Goal: Task Accomplishment & Management: Manage account settings

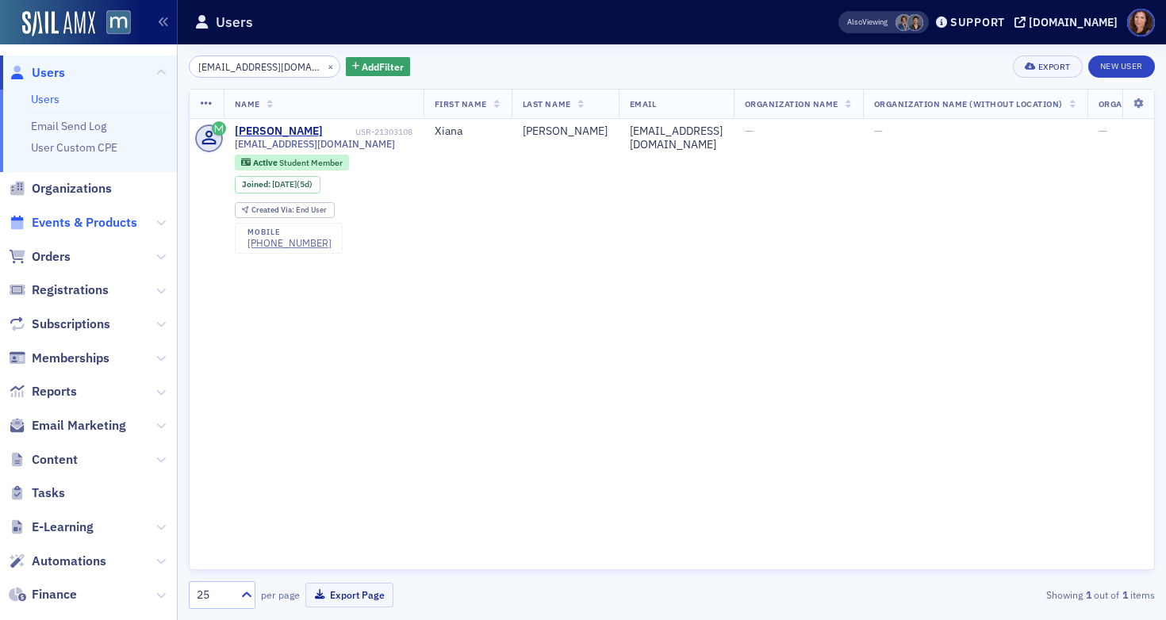
click at [68, 219] on span "Events & Products" at bounding box center [85, 222] width 106 height 17
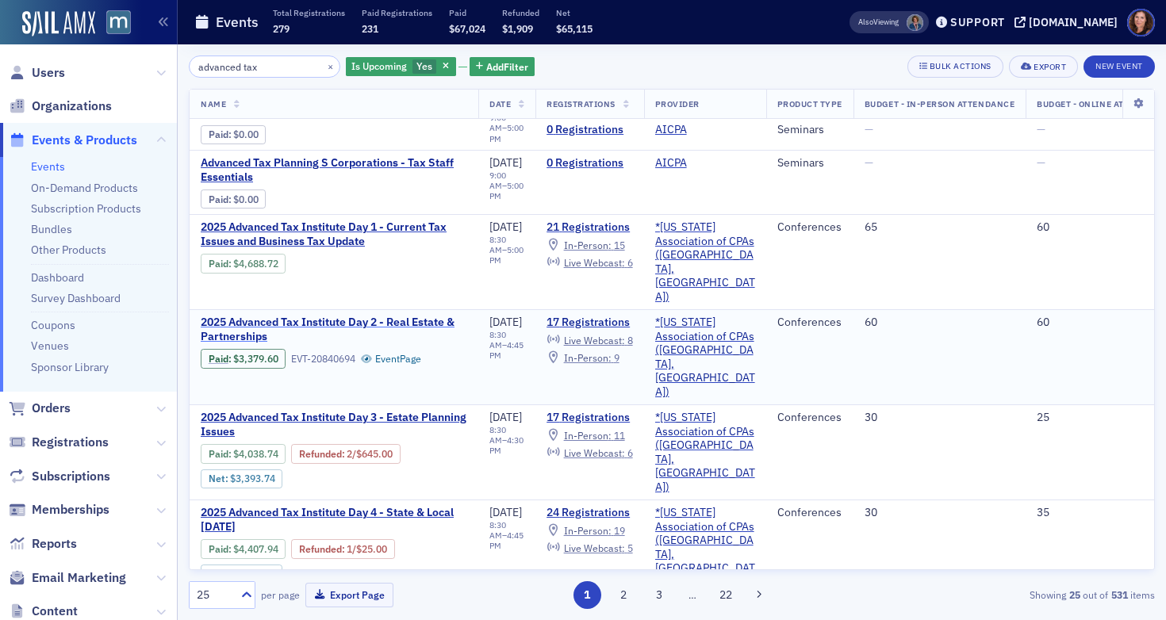
scroll to position [39, 0]
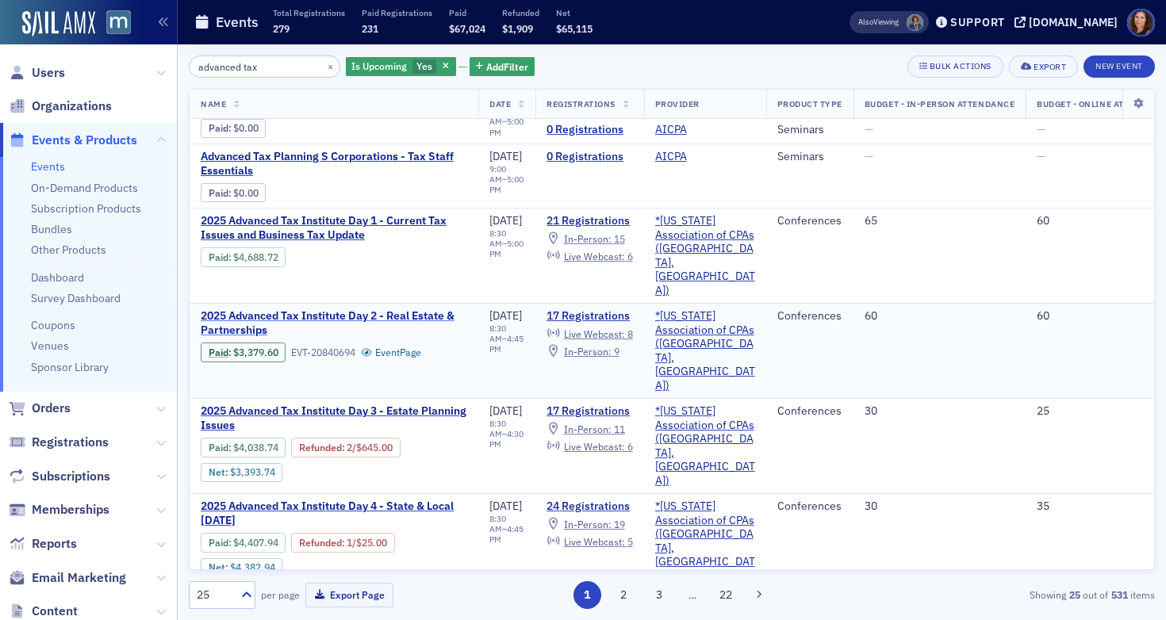
type input "advanced tax"
click at [357, 309] on span "2025 Advanced Tax Institute Day 2 - Real Estate & Partnerships" at bounding box center [334, 323] width 267 height 28
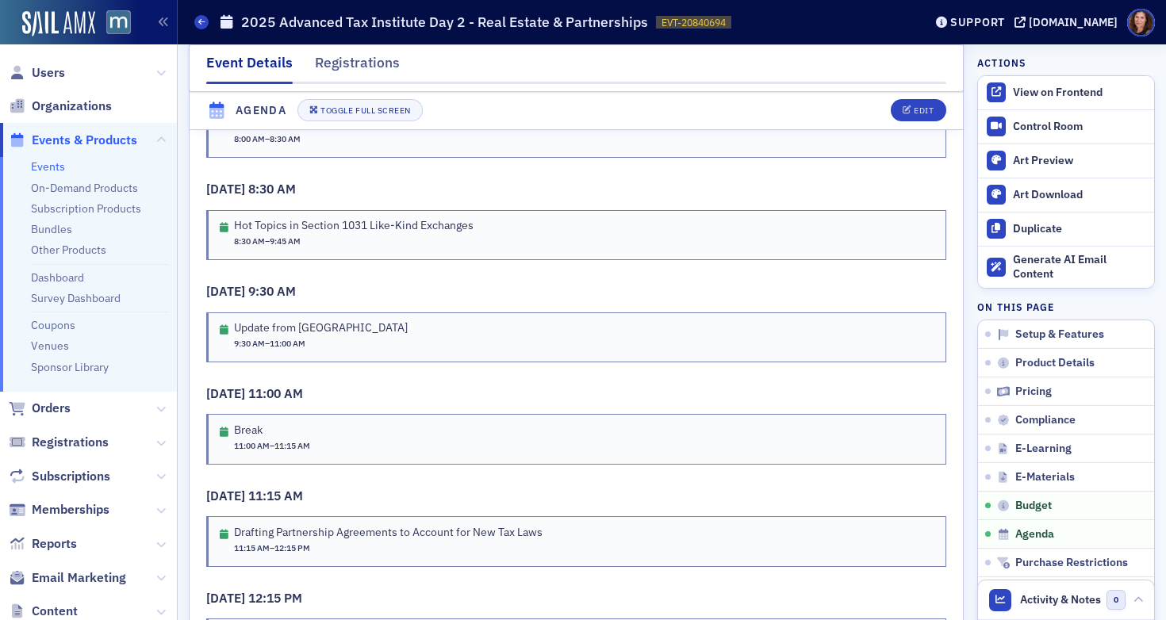
scroll to position [2926, 0]
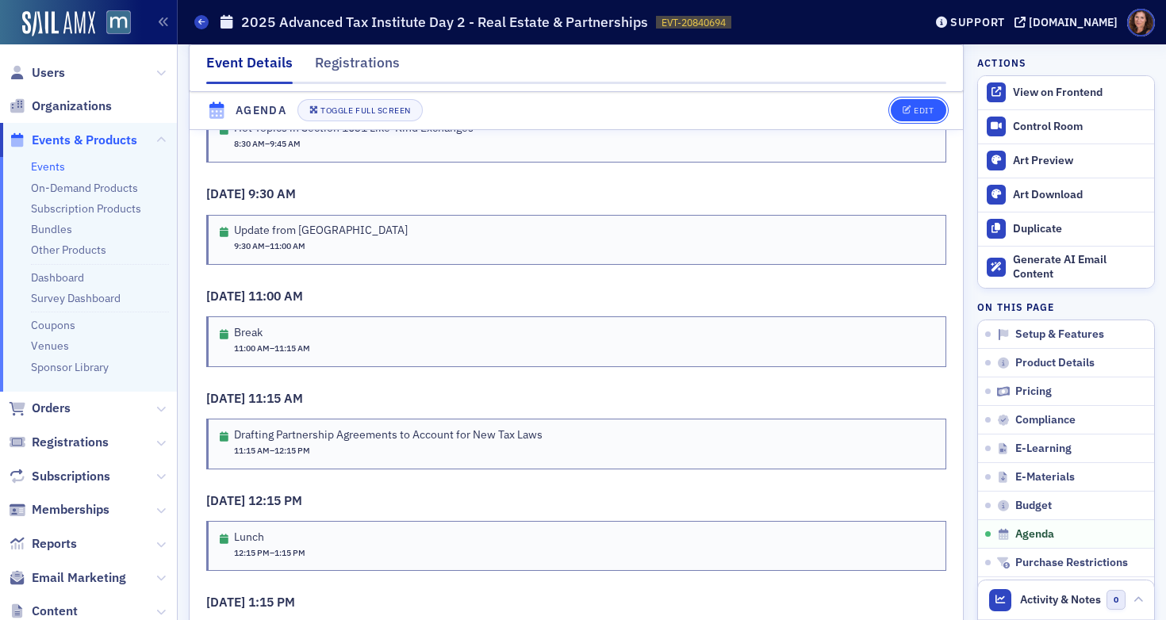
click at [914, 108] on div "Edit" at bounding box center [924, 111] width 20 height 9
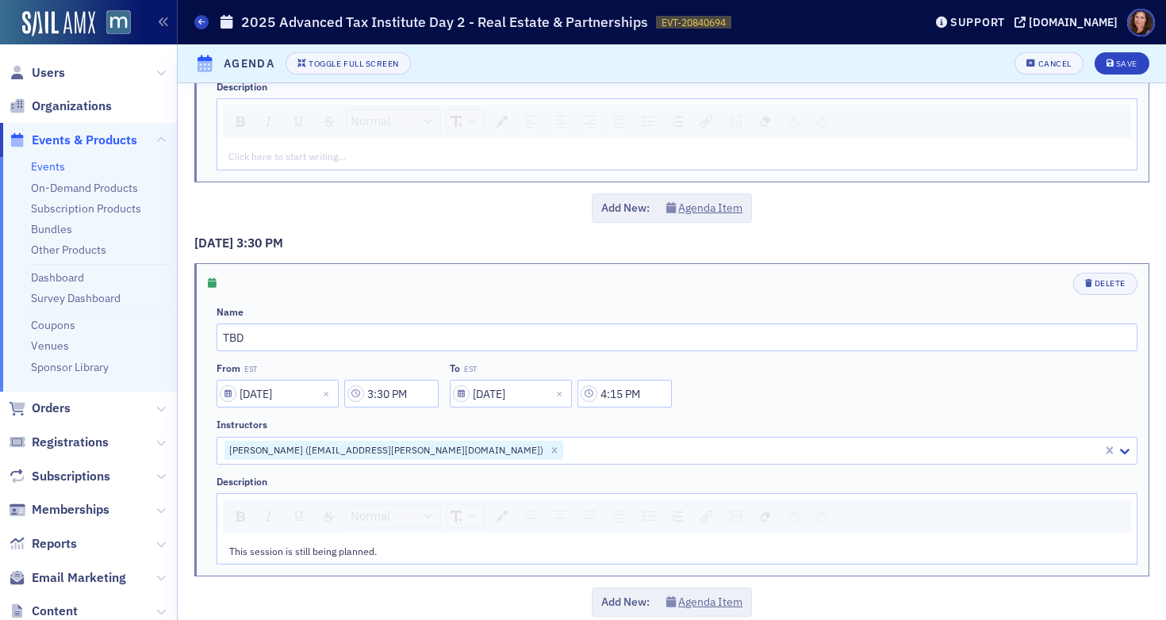
scroll to position [3496, 0]
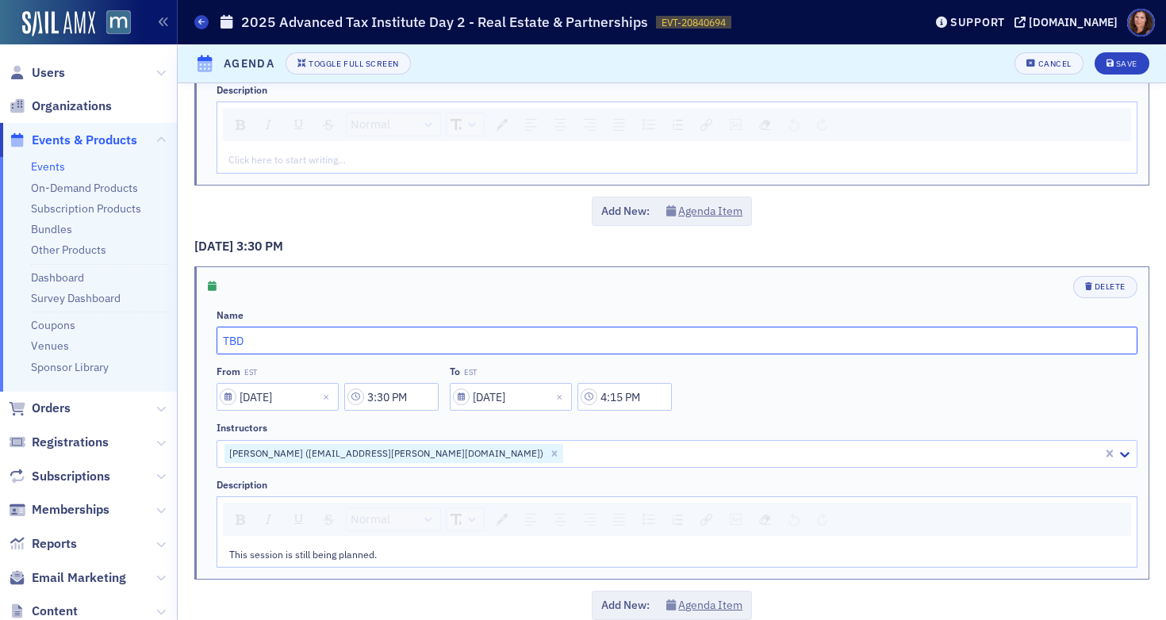
click at [232, 340] on input "TBD" at bounding box center [677, 341] width 921 height 28
paste input "Tax Planning for Partnership Contributions and Distribution"
type input "Tax Planning for Partnership Contributions and Distribution"
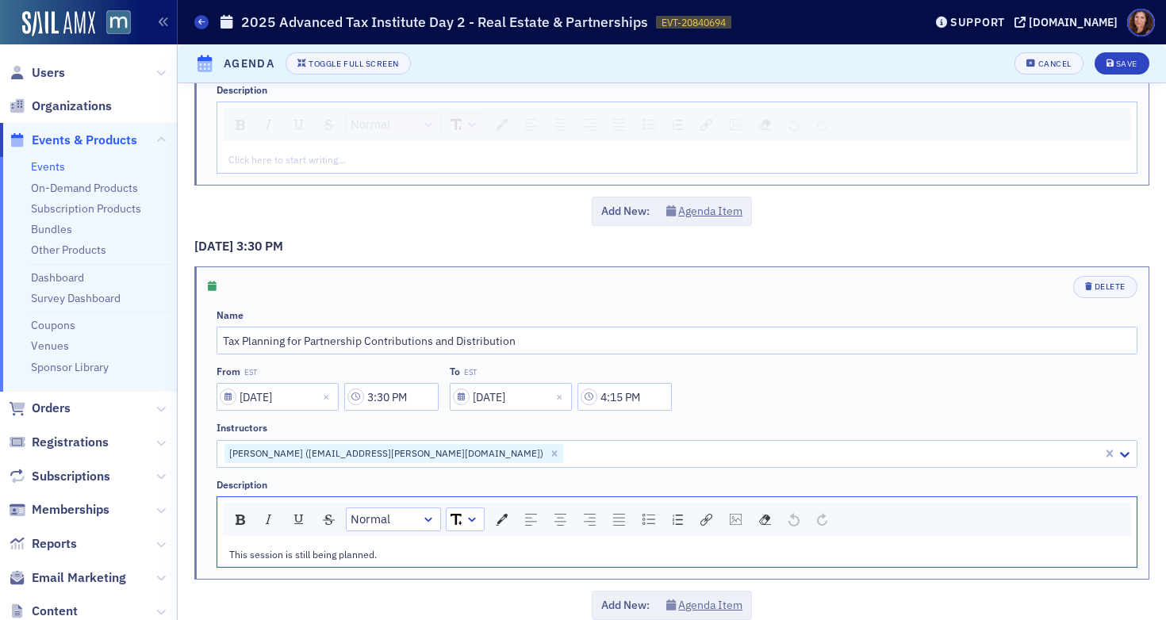
click at [354, 555] on span "This session is still being planned." at bounding box center [303, 554] width 148 height 13
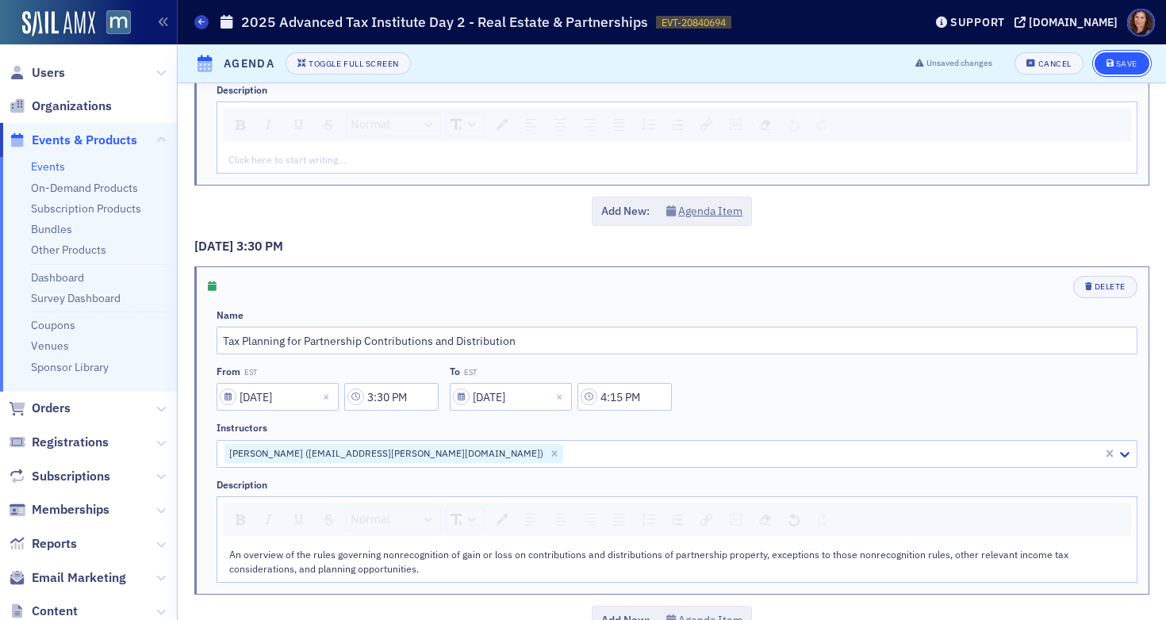
click at [1116, 67] on div "Save" at bounding box center [1126, 64] width 21 height 9
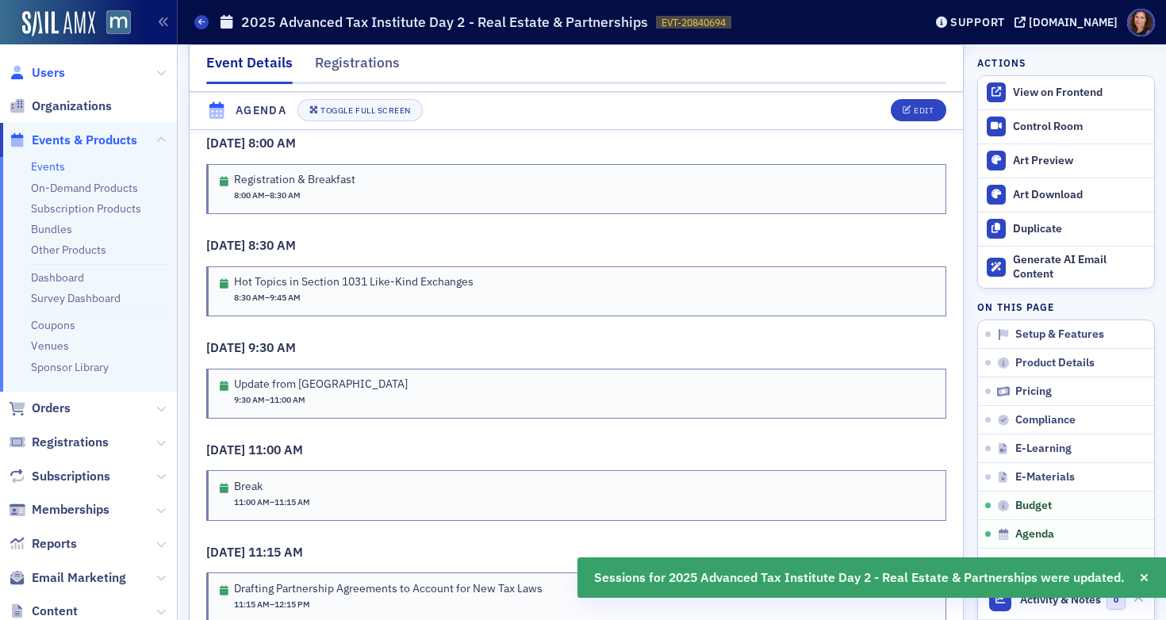
click at [45, 72] on span "Users" at bounding box center [48, 72] width 33 height 17
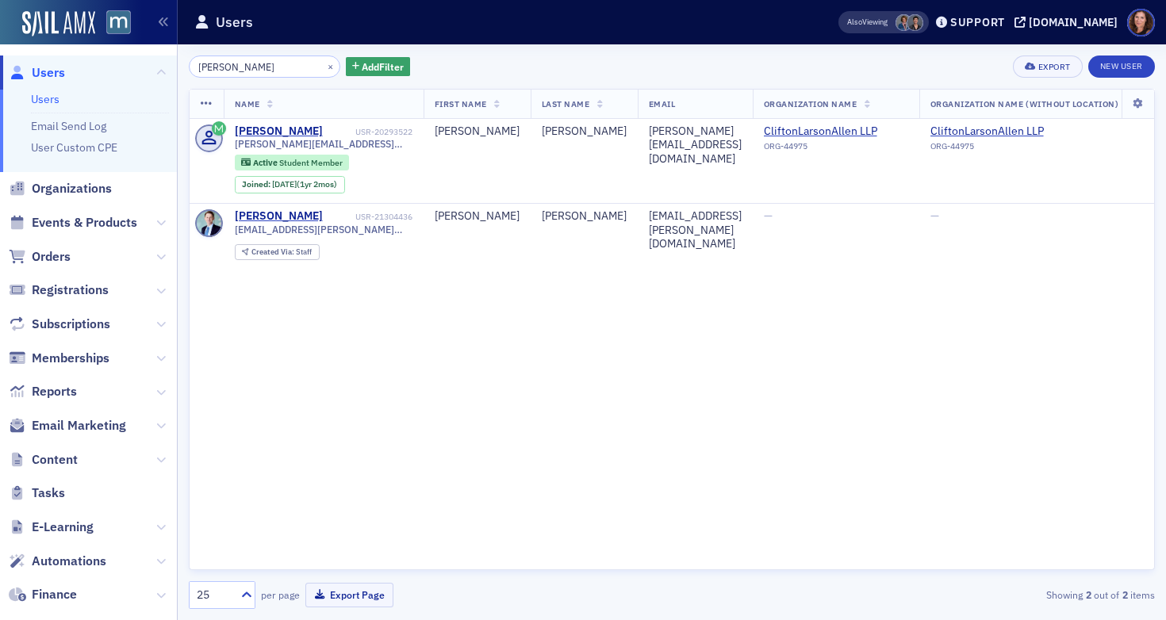
type input "[PERSON_NAME]"
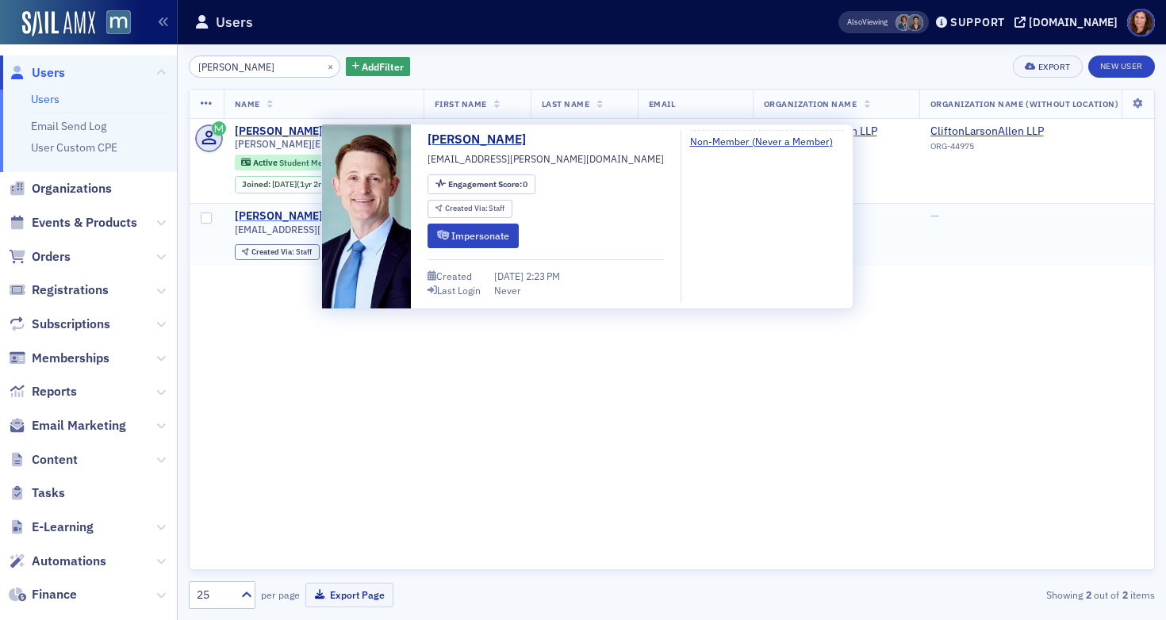
click at [305, 212] on div "[PERSON_NAME]" at bounding box center [279, 216] width 88 height 14
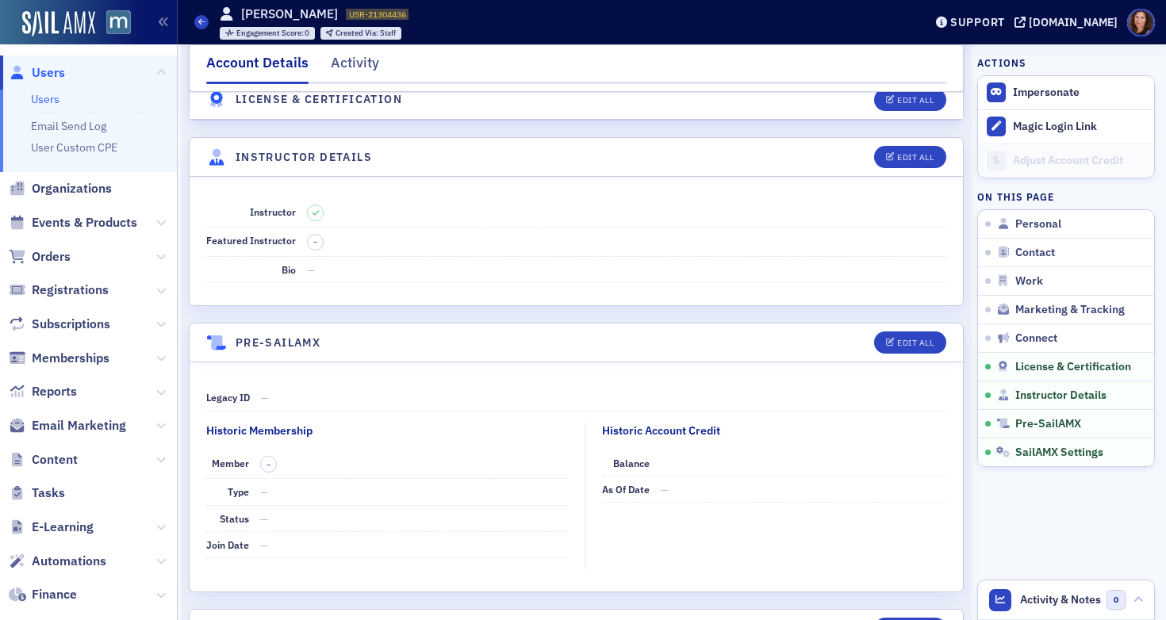
scroll to position [2798, 0]
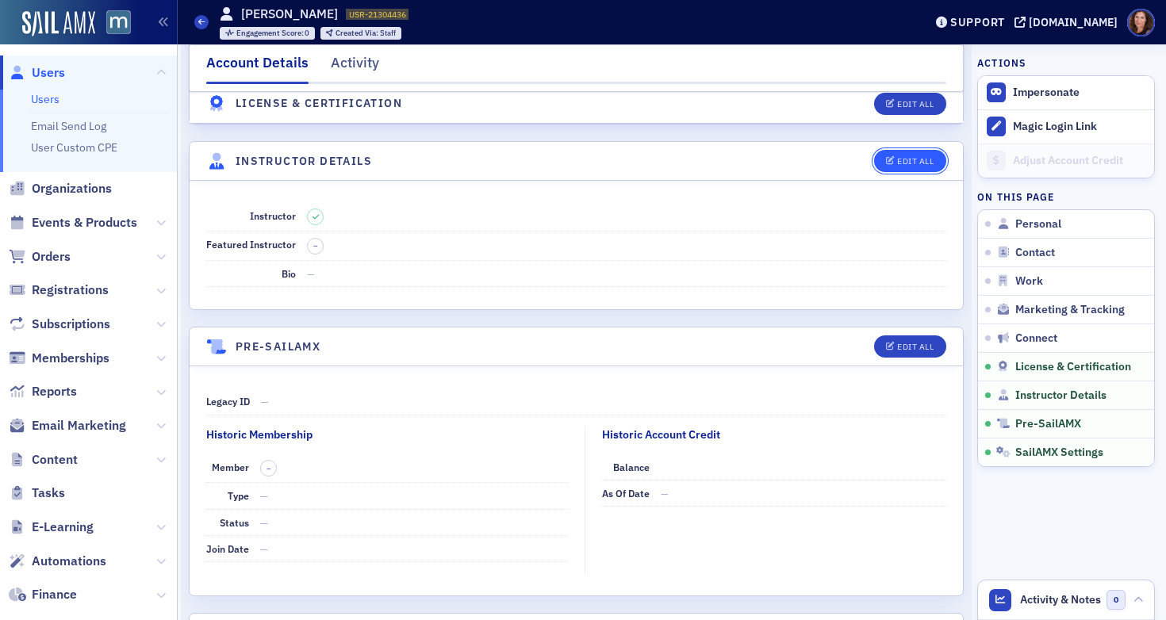
click at [886, 163] on icon "button" at bounding box center [891, 161] width 10 height 9
select select "US"
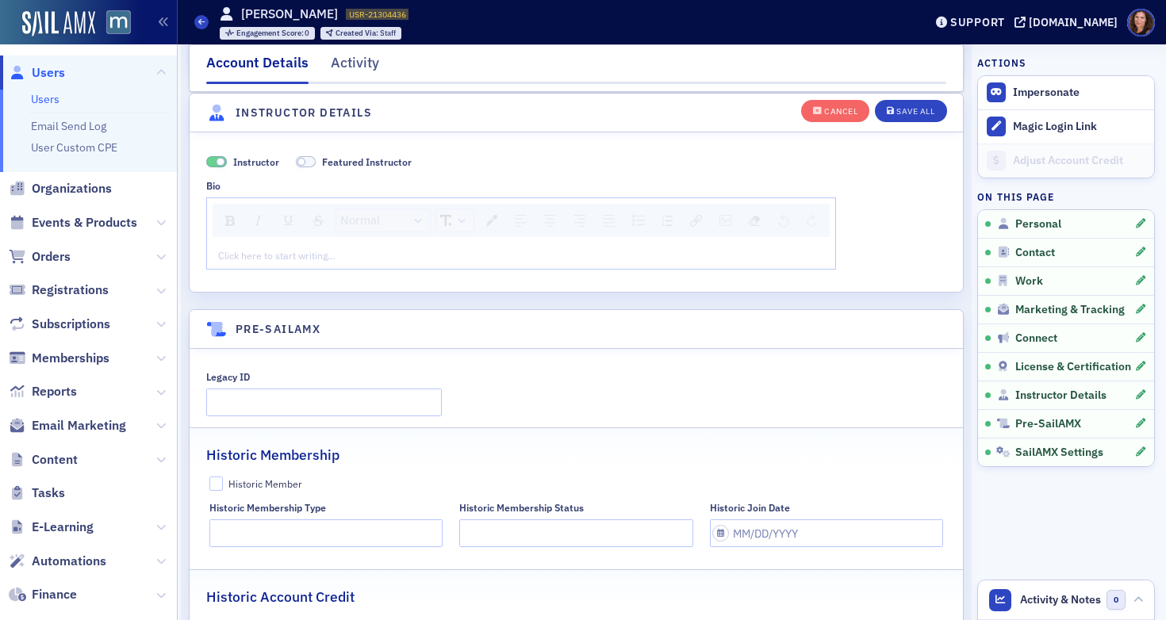
scroll to position [3105, 0]
click at [321, 255] on div "rdw-editor" at bounding box center [521, 255] width 605 height 14
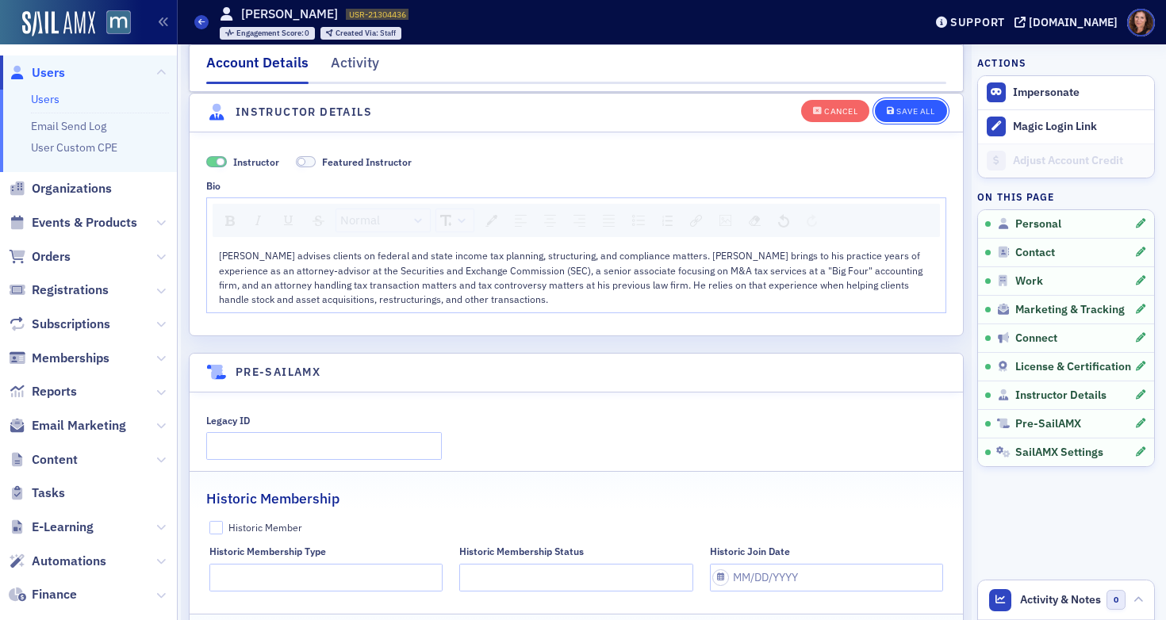
click at [897, 108] on div "Save All" at bounding box center [916, 111] width 38 height 9
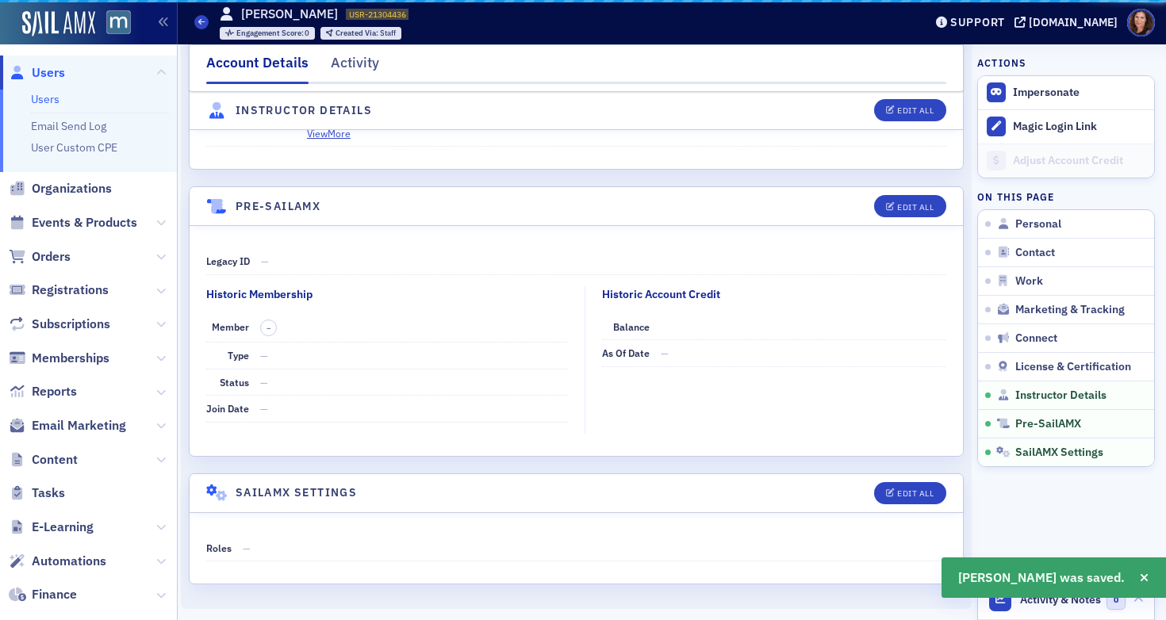
scroll to position [2980, 0]
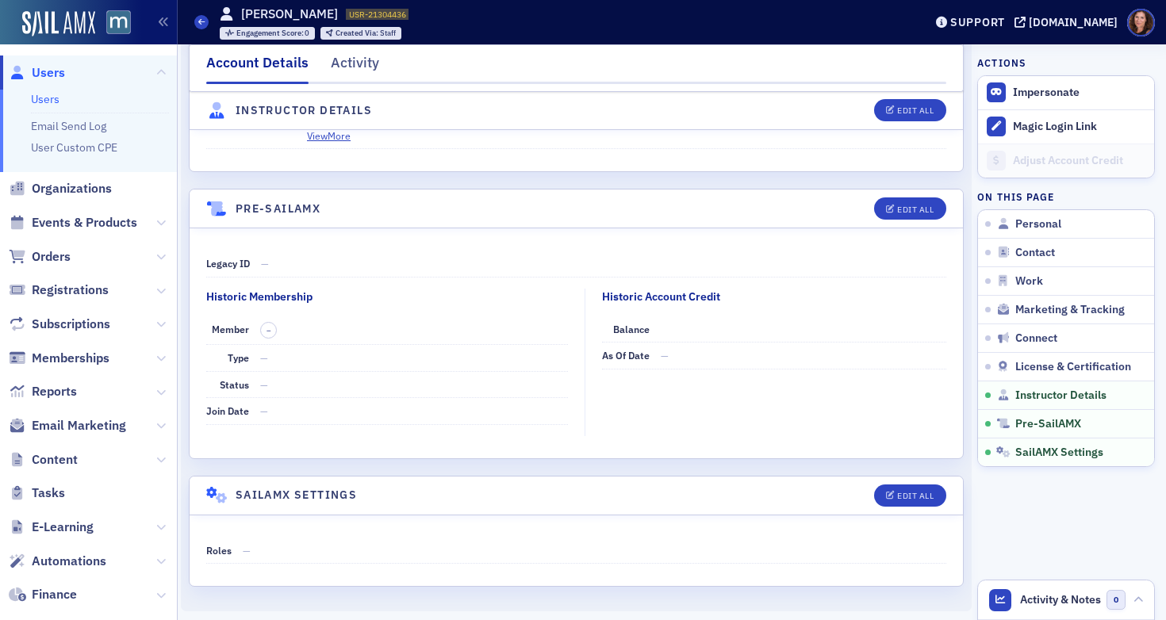
click at [49, 101] on link "Users" at bounding box center [45, 99] width 29 height 14
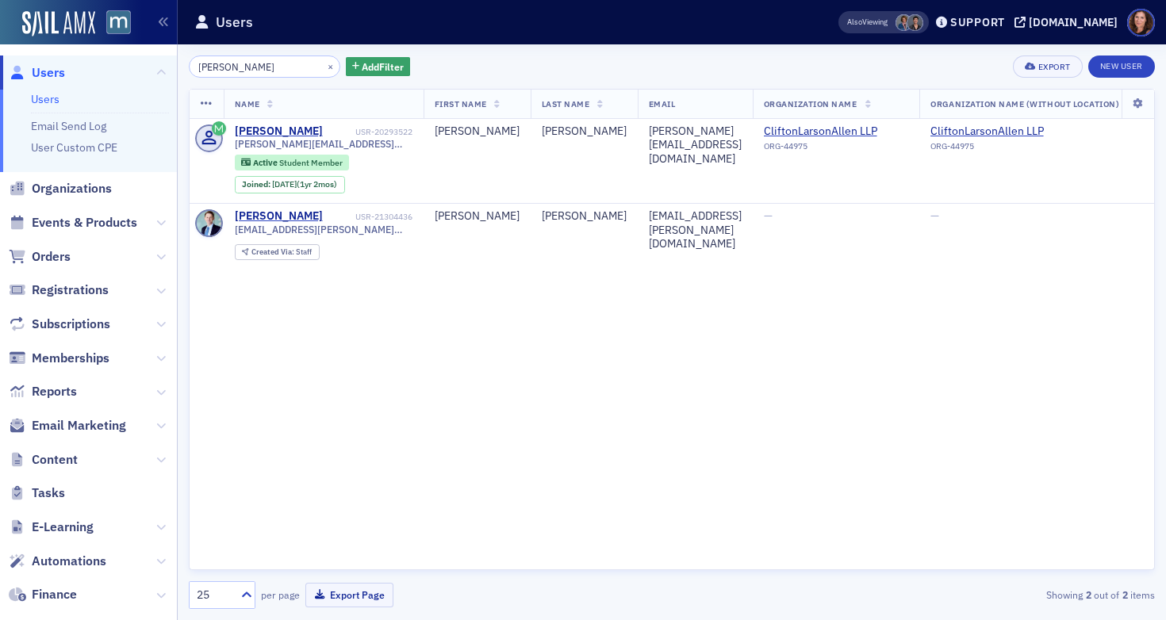
click at [211, 64] on input "[PERSON_NAME]" at bounding box center [265, 67] width 152 height 22
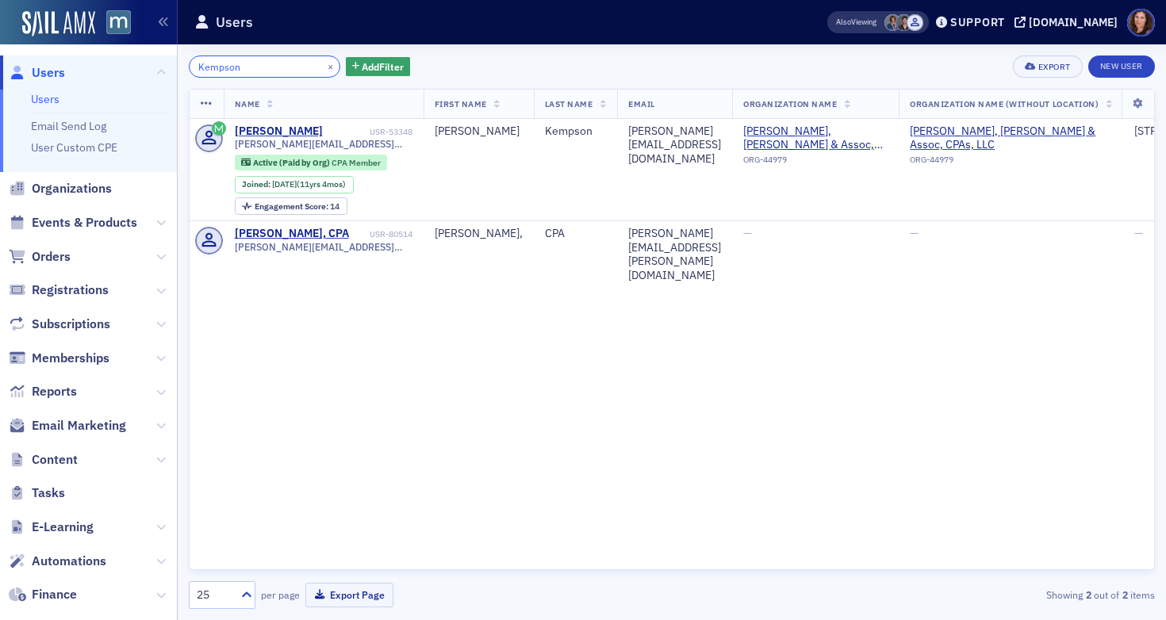
click at [224, 69] on input "Kempson" at bounding box center [265, 67] width 152 height 22
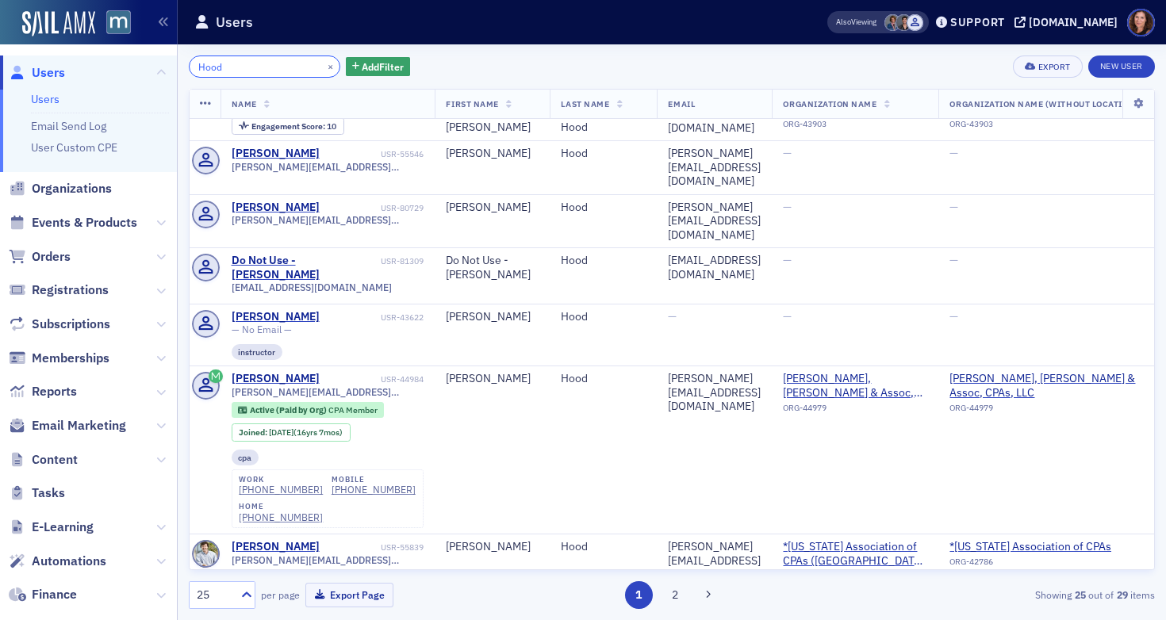
scroll to position [499, 0]
click at [213, 68] on input "Hood" at bounding box center [265, 67] width 152 height 22
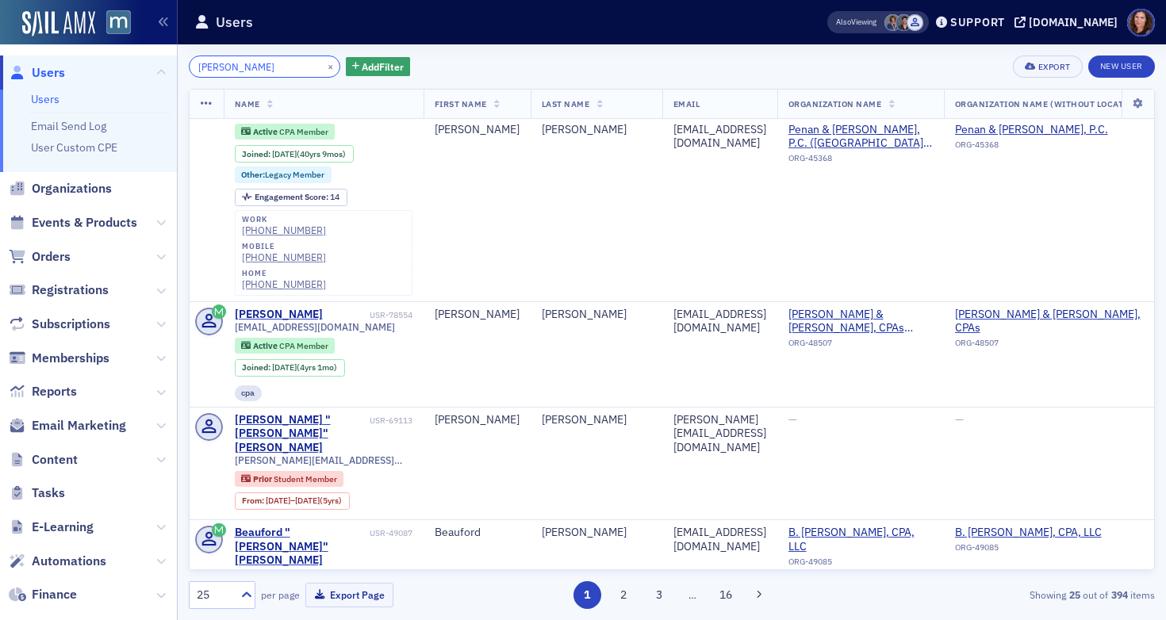
scroll to position [2276, 0]
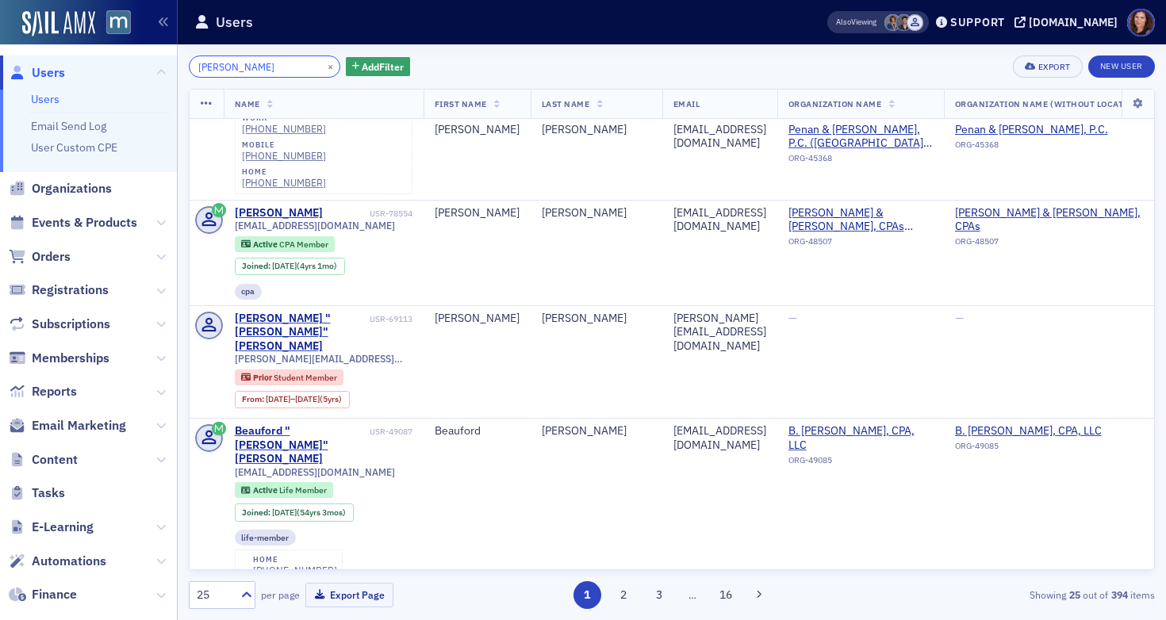
click at [206, 71] on input "[PERSON_NAME]" at bounding box center [265, 67] width 152 height 22
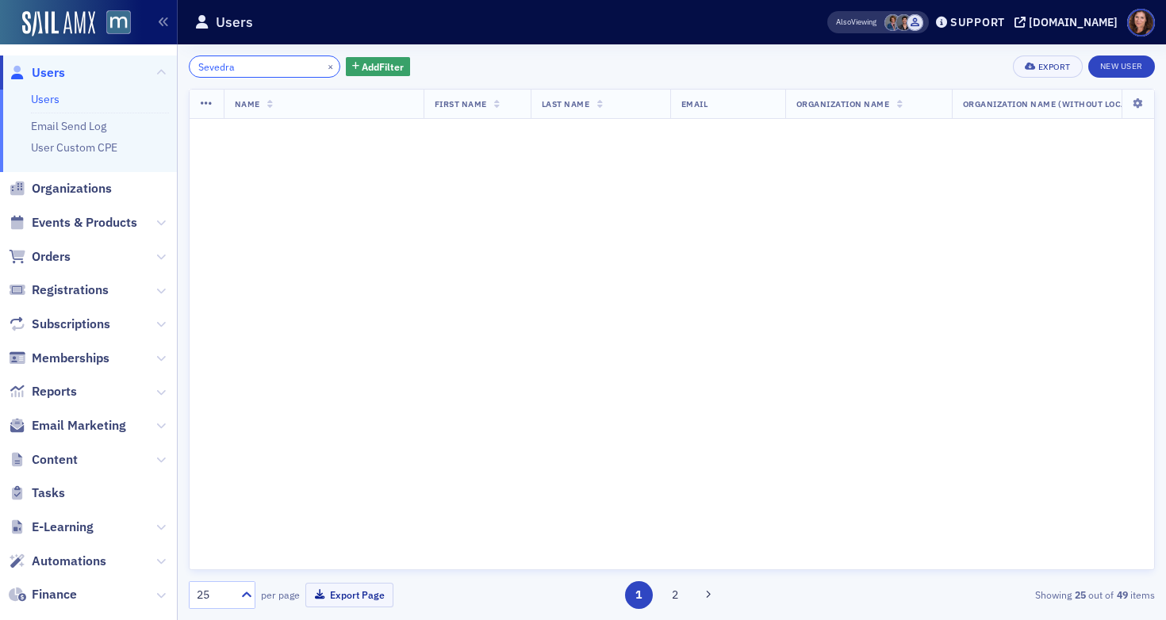
scroll to position [2794, 0]
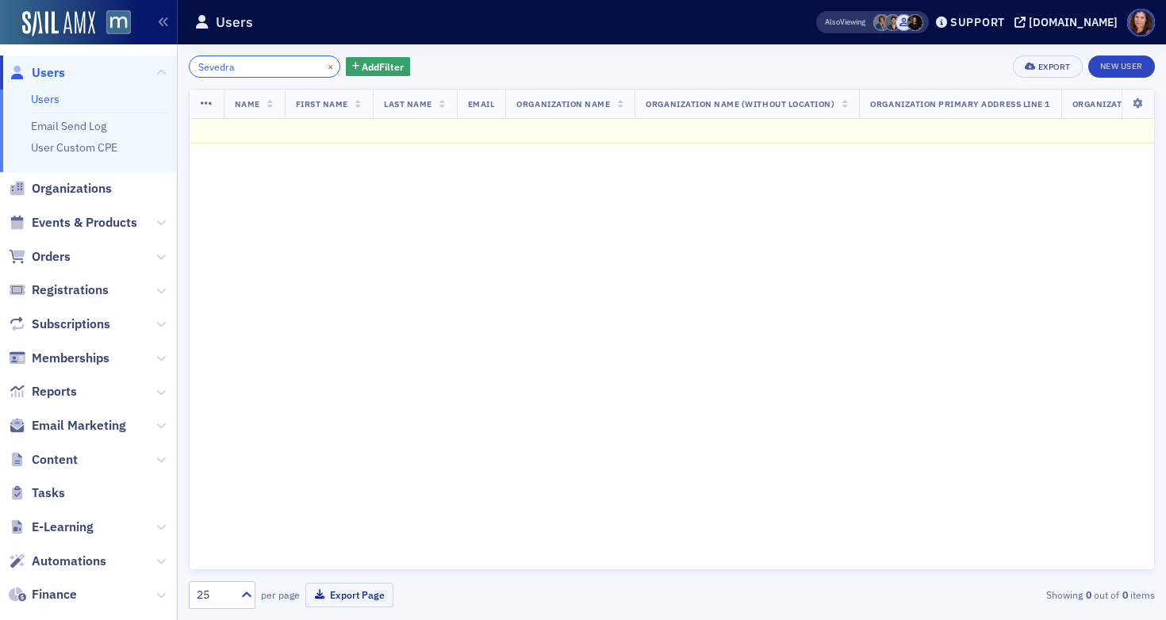
click at [226, 62] on input "Sevedra" at bounding box center [265, 67] width 152 height 22
paste input "[PERSON_NAME]"
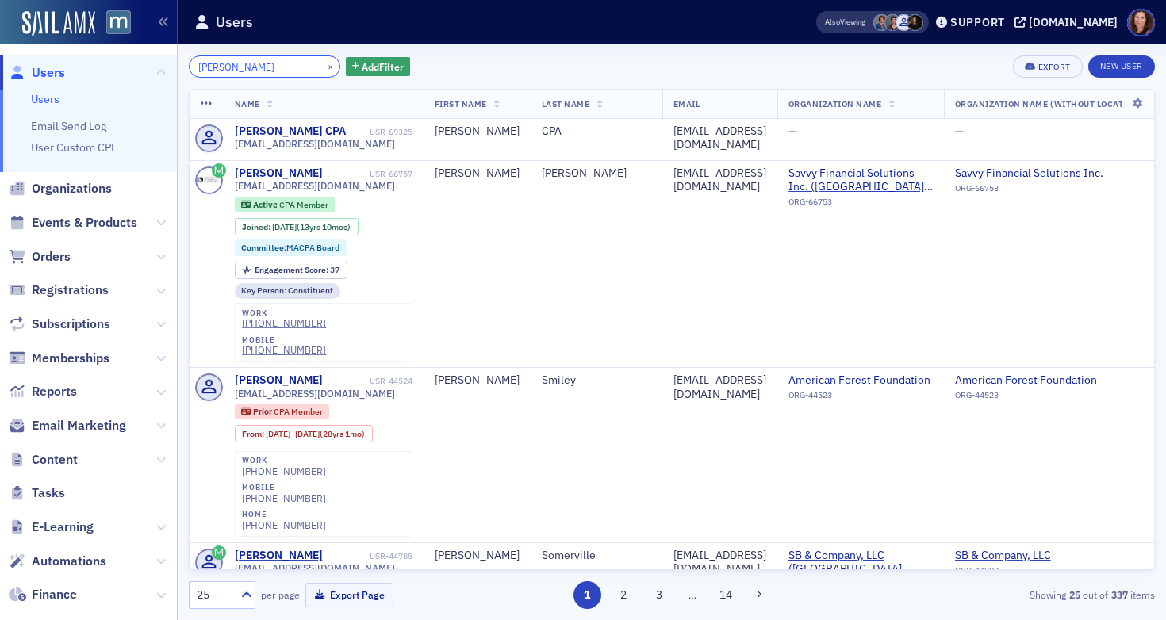
click at [240, 65] on input "[PERSON_NAME]" at bounding box center [265, 67] width 152 height 22
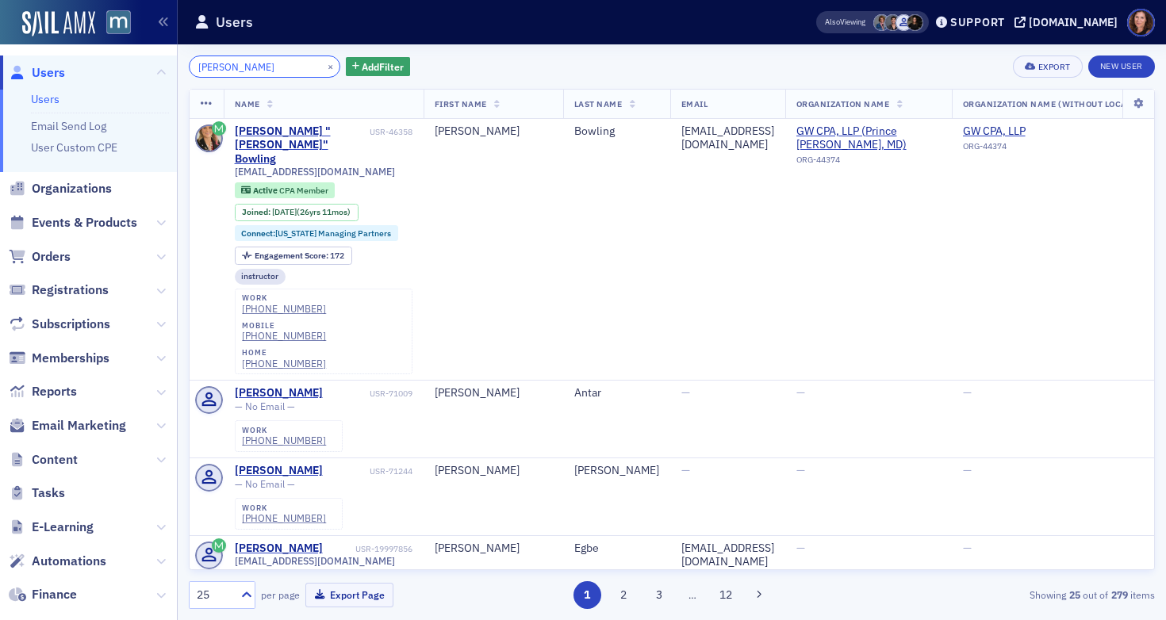
click at [240, 61] on input "[PERSON_NAME]" at bounding box center [265, 67] width 152 height 22
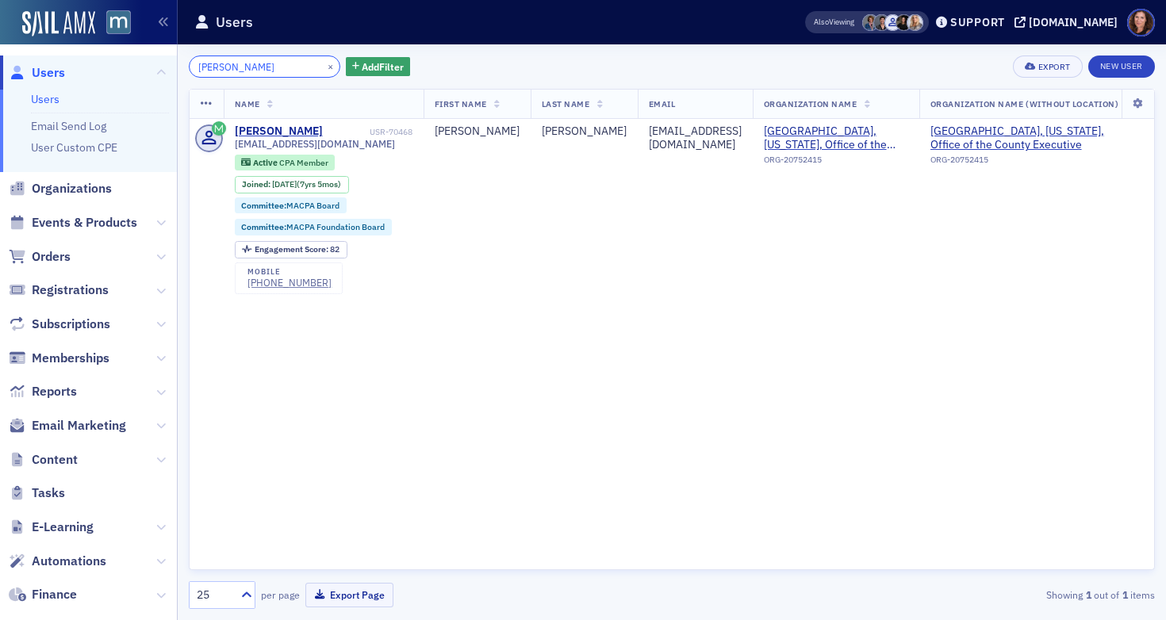
click at [228, 71] on input "[PERSON_NAME]" at bounding box center [265, 67] width 152 height 22
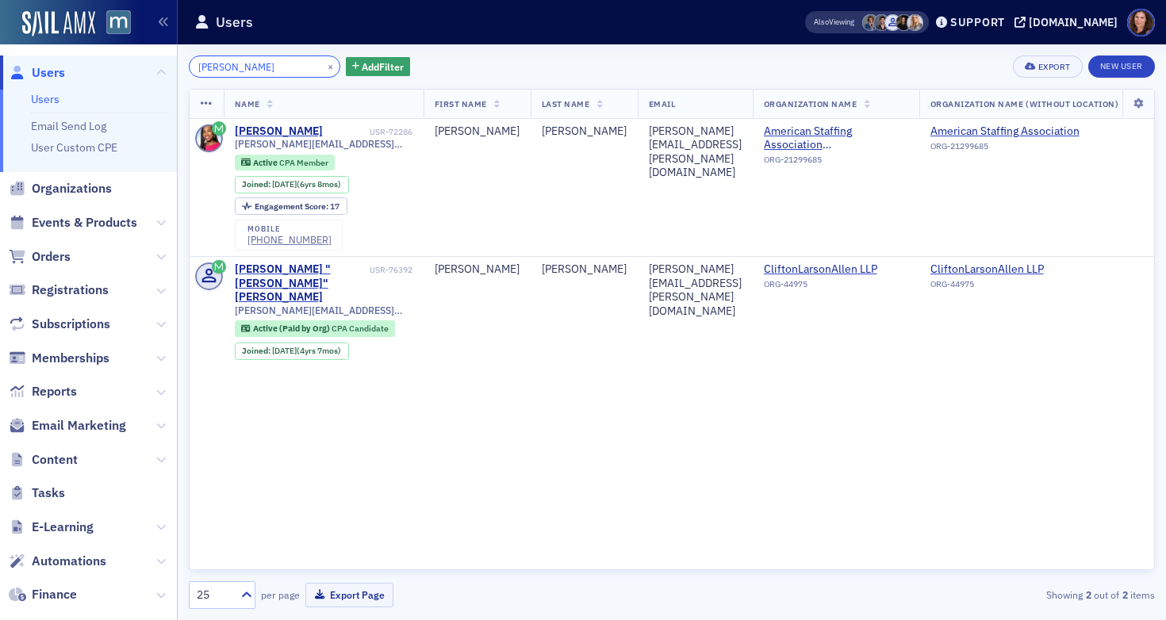
click at [219, 62] on input "[PERSON_NAME]" at bounding box center [265, 67] width 152 height 22
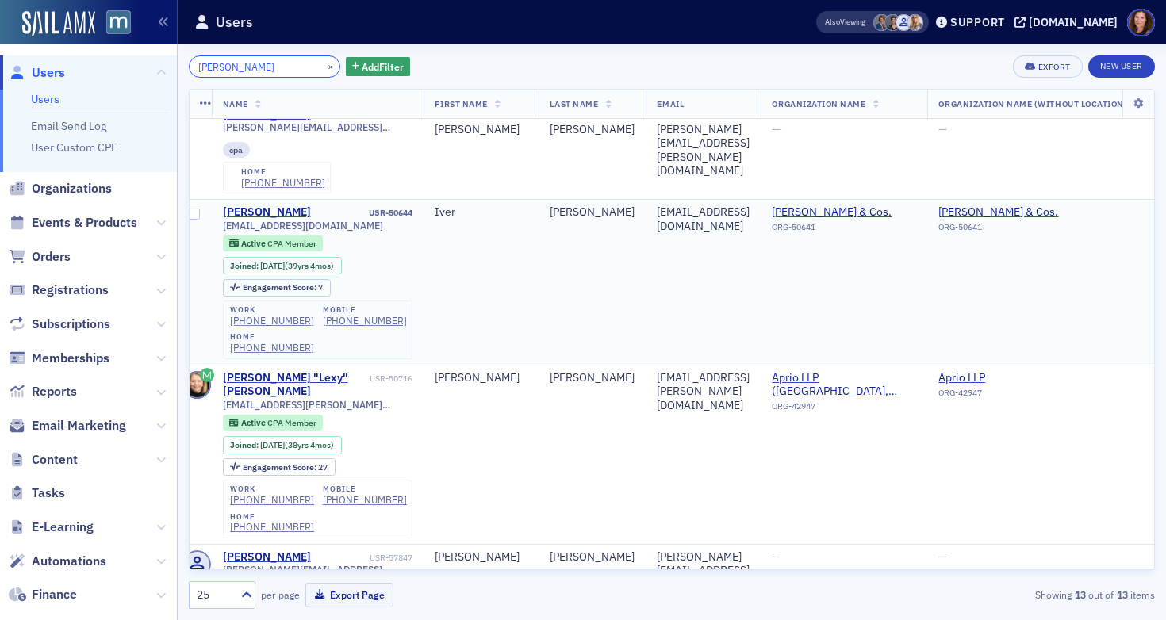
scroll to position [44, 15]
click at [218, 67] on input "[PERSON_NAME]" at bounding box center [265, 67] width 152 height 22
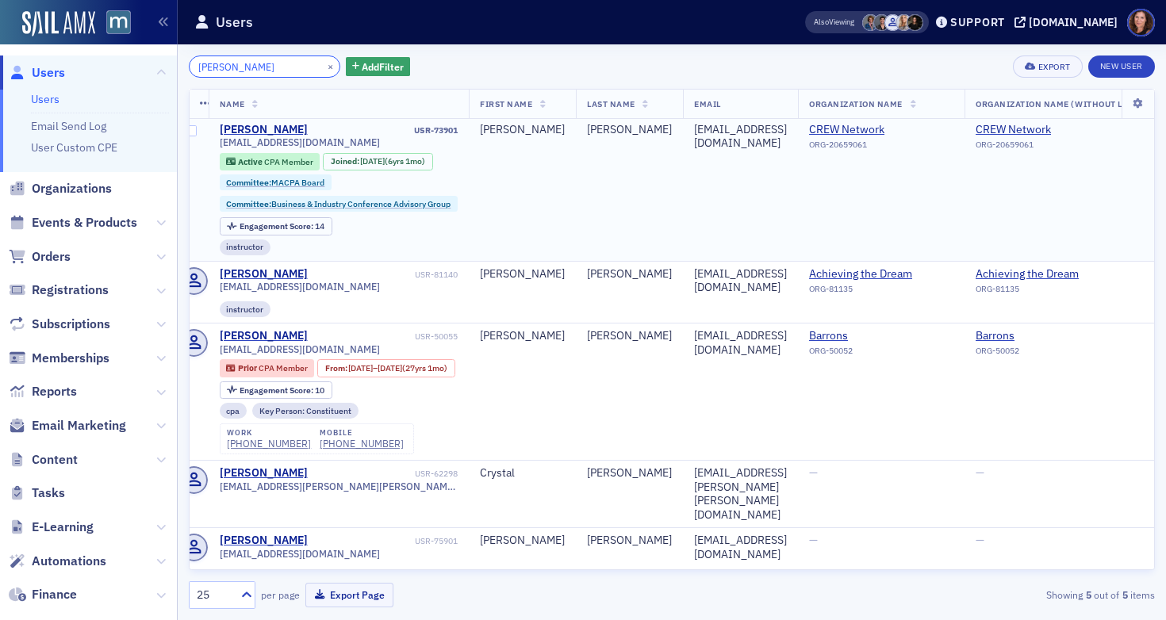
scroll to position [0, 15]
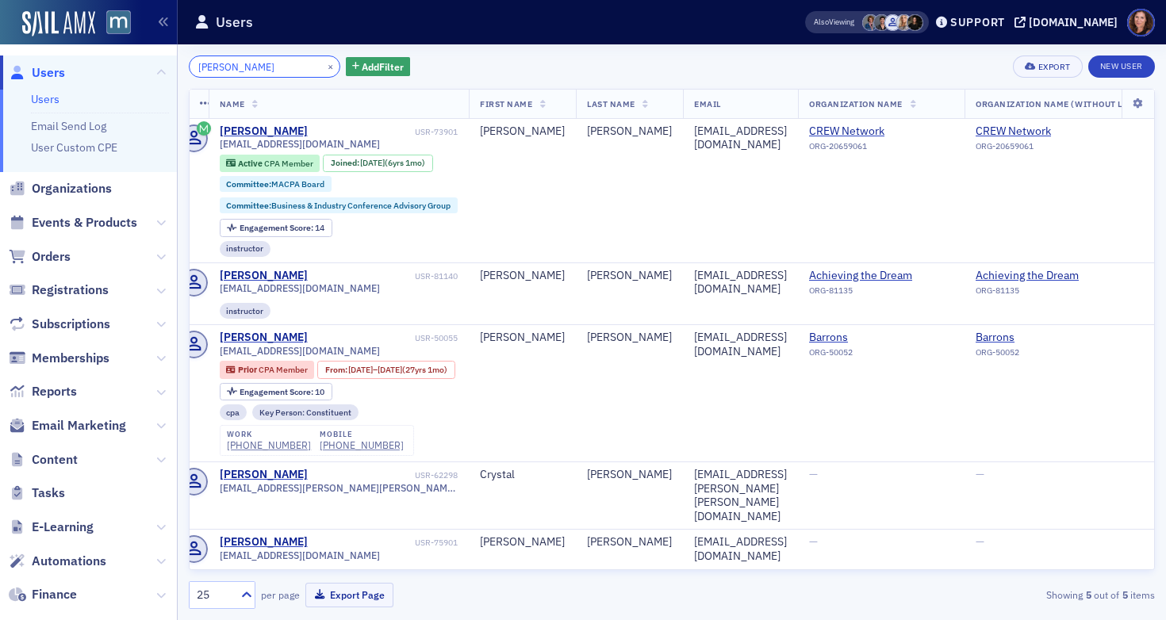
click at [217, 71] on input "[PERSON_NAME]" at bounding box center [265, 67] width 152 height 22
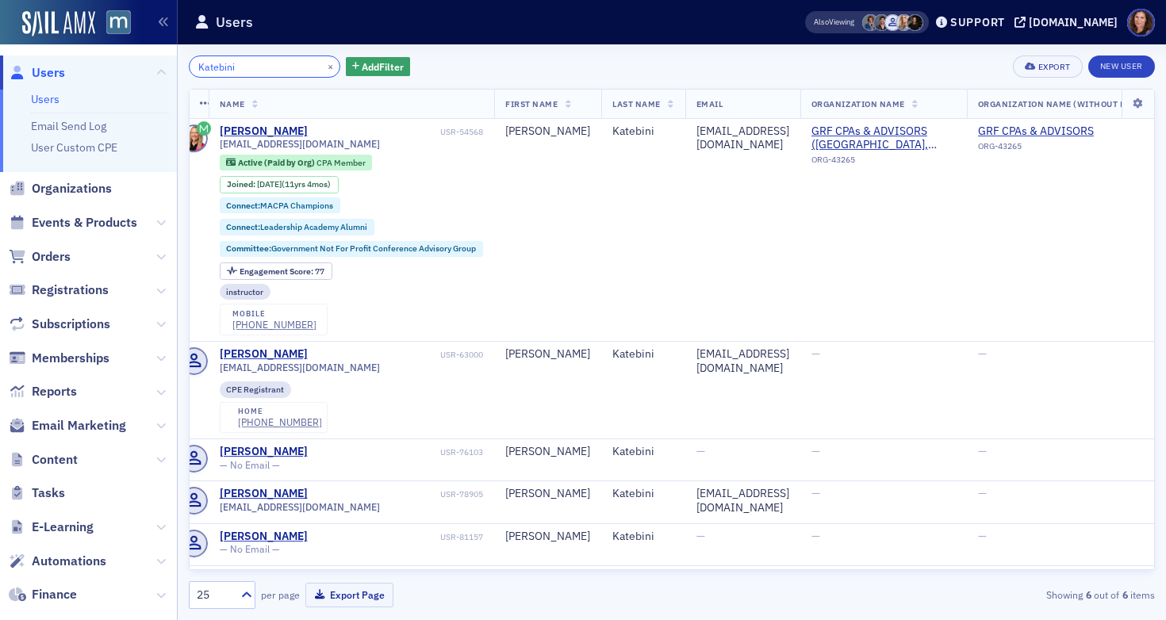
click at [221, 75] on input "Katebini" at bounding box center [265, 67] width 152 height 22
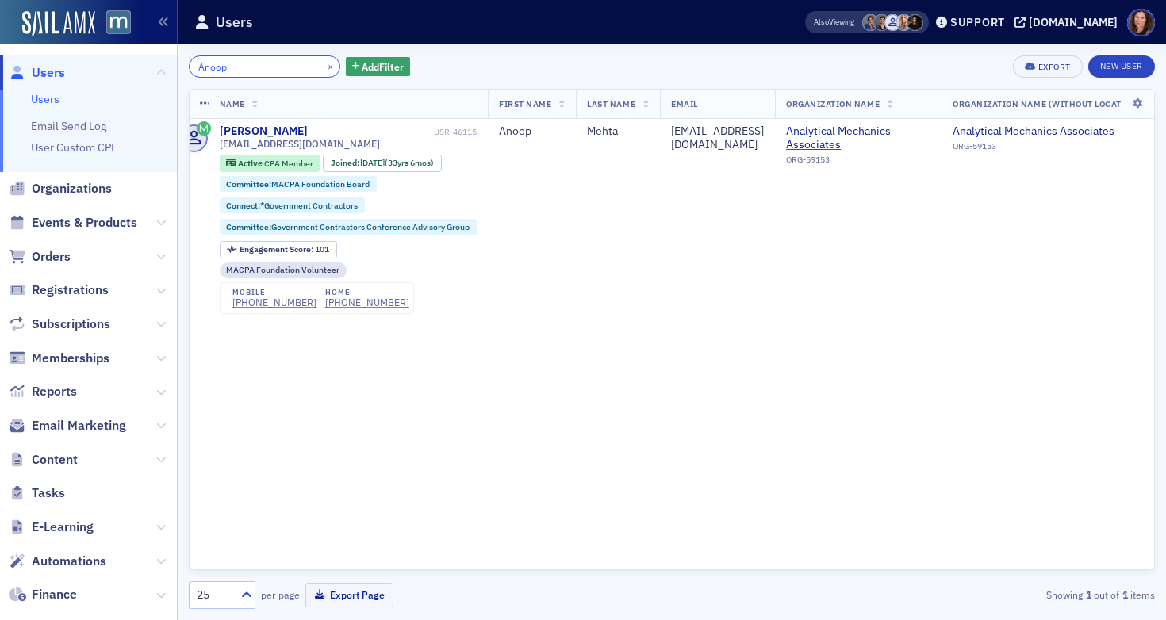
click at [205, 68] on input "Anoop" at bounding box center [265, 67] width 152 height 22
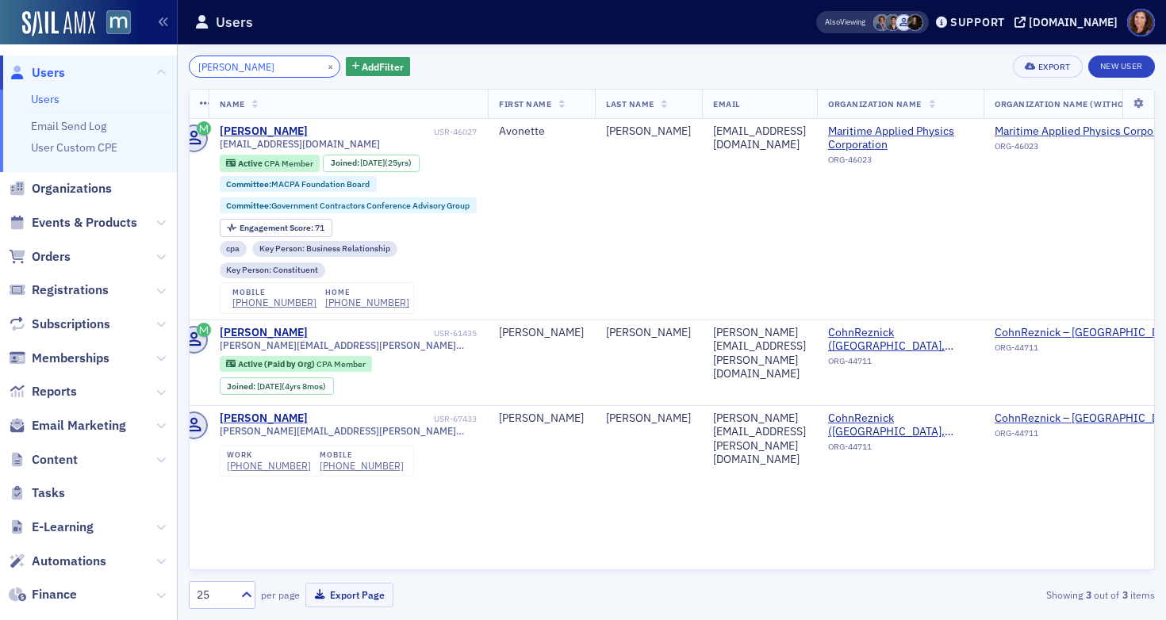
type input "[PERSON_NAME]"
click at [82, 189] on span "Organizations" at bounding box center [72, 188] width 80 height 17
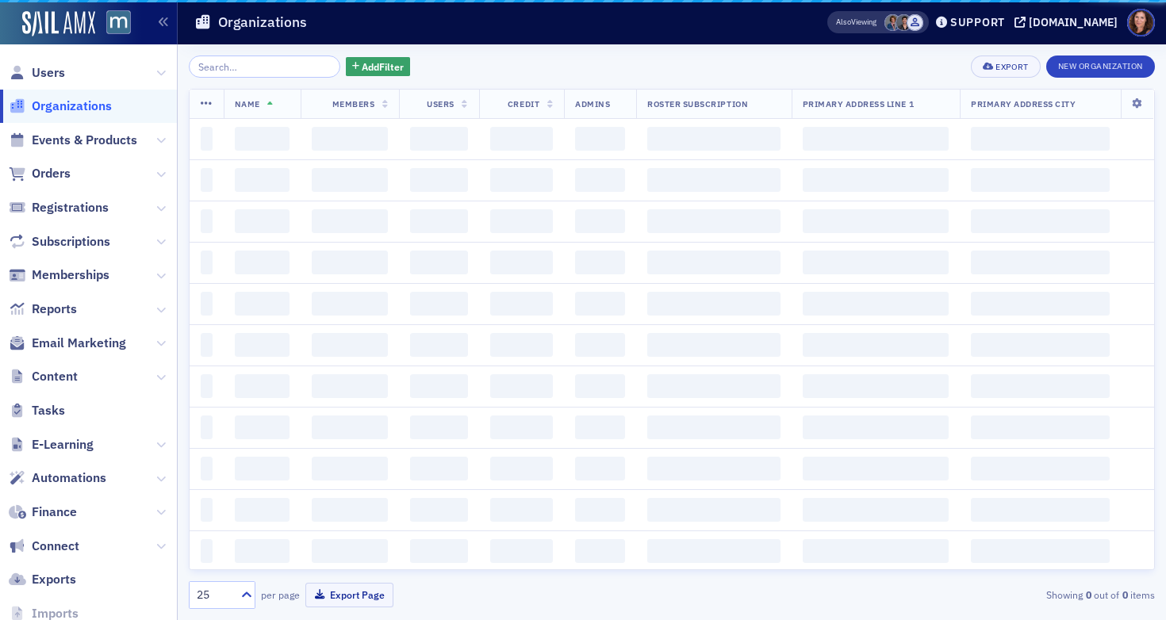
click at [279, 65] on input "search" at bounding box center [265, 67] width 152 height 22
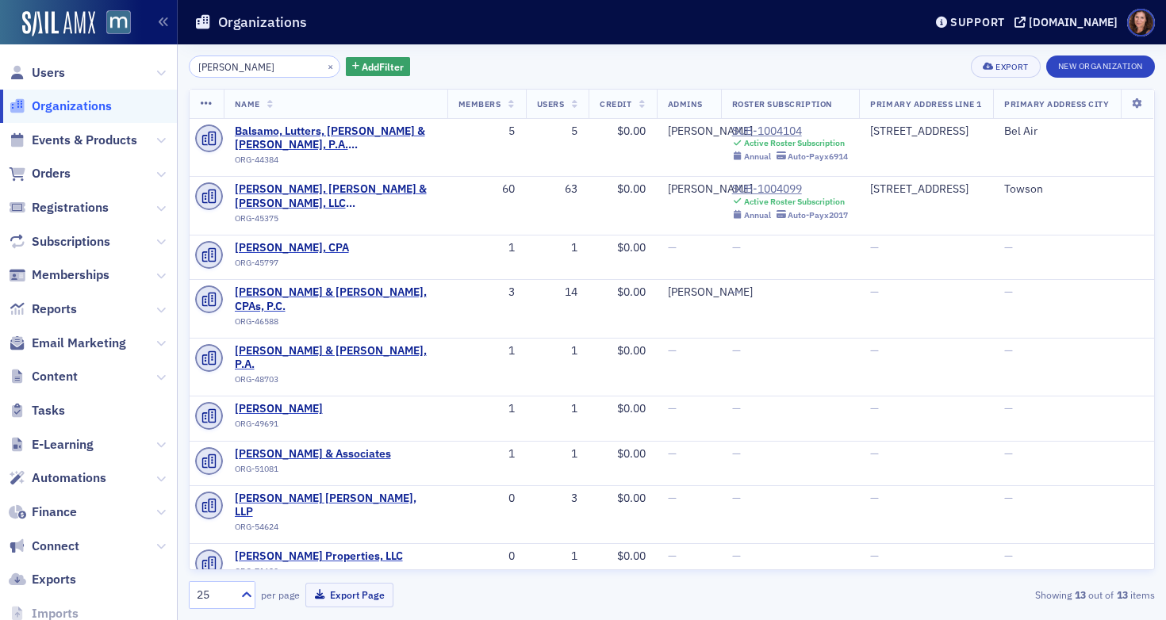
type input "[PERSON_NAME]"
click at [60, 76] on span "Users" at bounding box center [48, 72] width 33 height 17
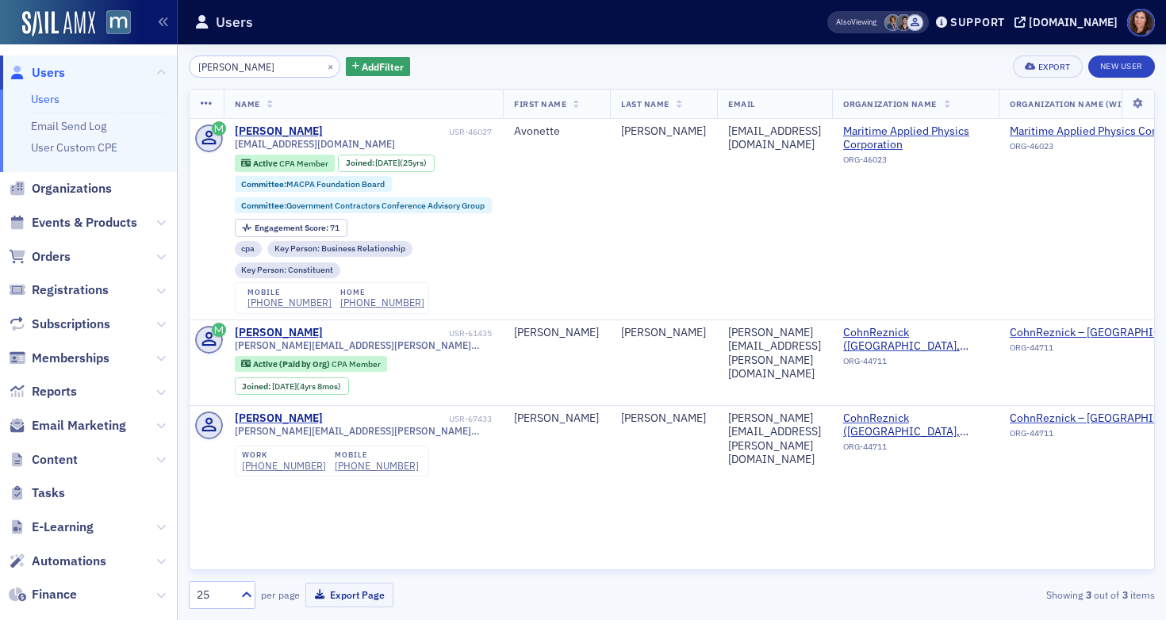
click at [271, 67] on input "[PERSON_NAME]" at bounding box center [265, 67] width 152 height 22
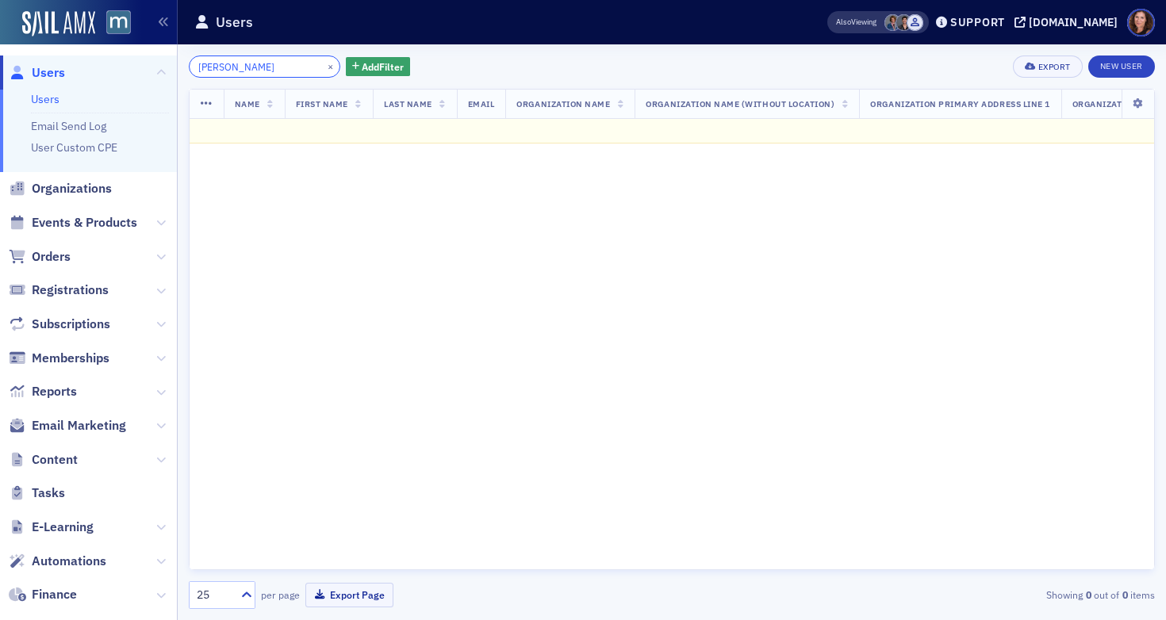
click at [204, 68] on input "[PERSON_NAME]" at bounding box center [265, 67] width 152 height 22
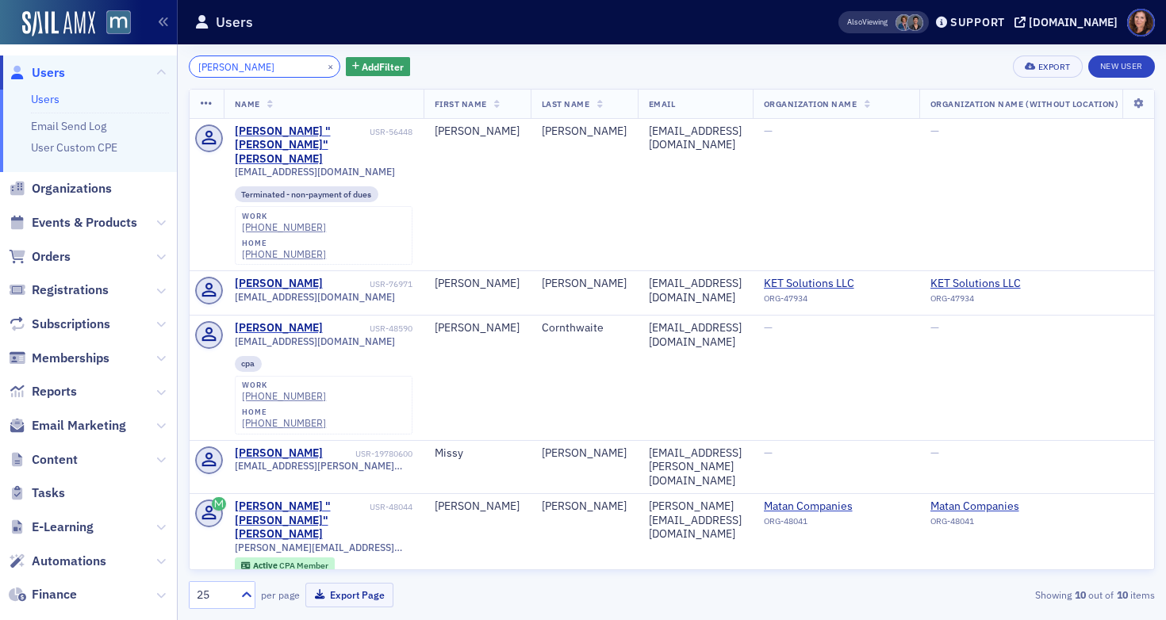
click at [199, 67] on input "[PERSON_NAME]" at bounding box center [265, 67] width 152 height 22
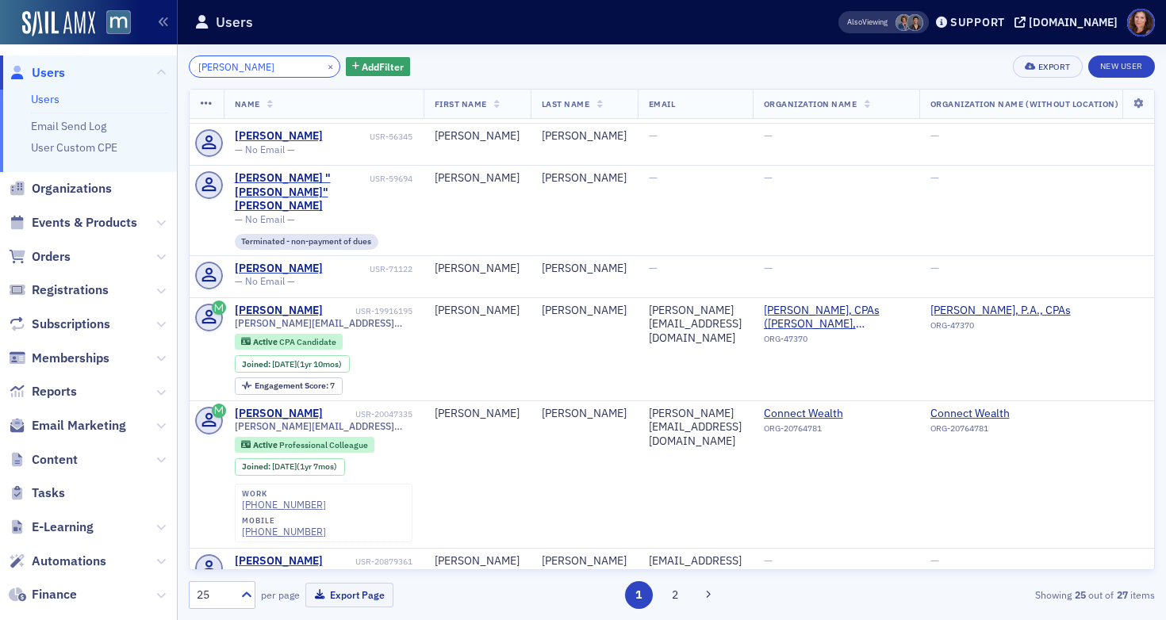
scroll to position [1353, 0]
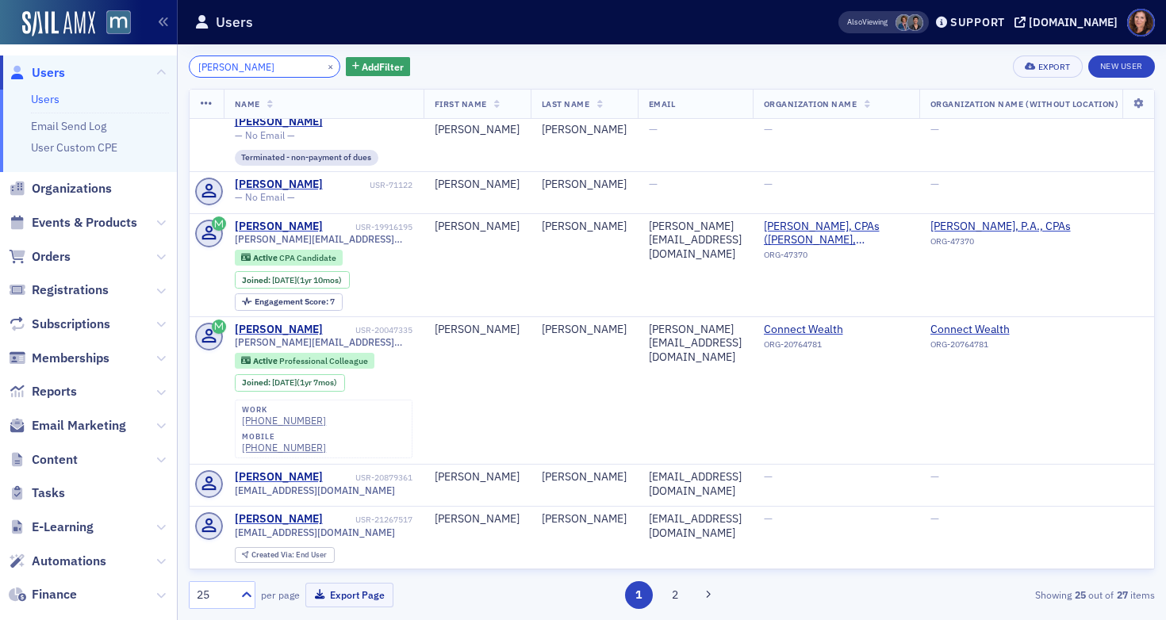
click at [198, 67] on input "[PERSON_NAME]" at bounding box center [265, 67] width 152 height 22
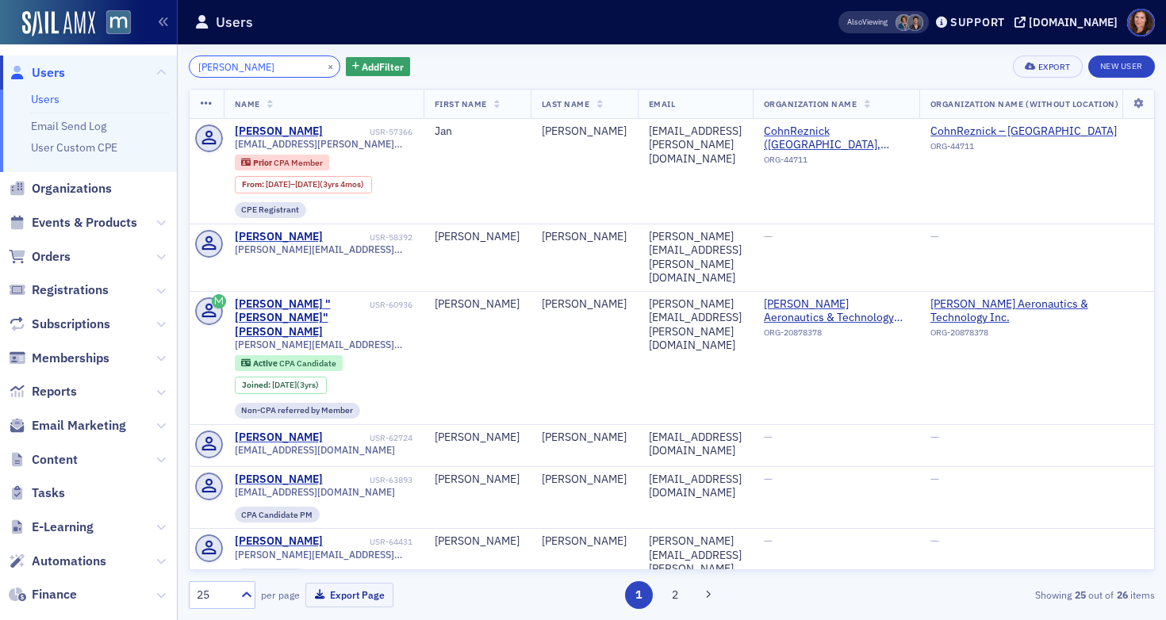
click at [232, 72] on input "[PERSON_NAME]" at bounding box center [265, 67] width 152 height 22
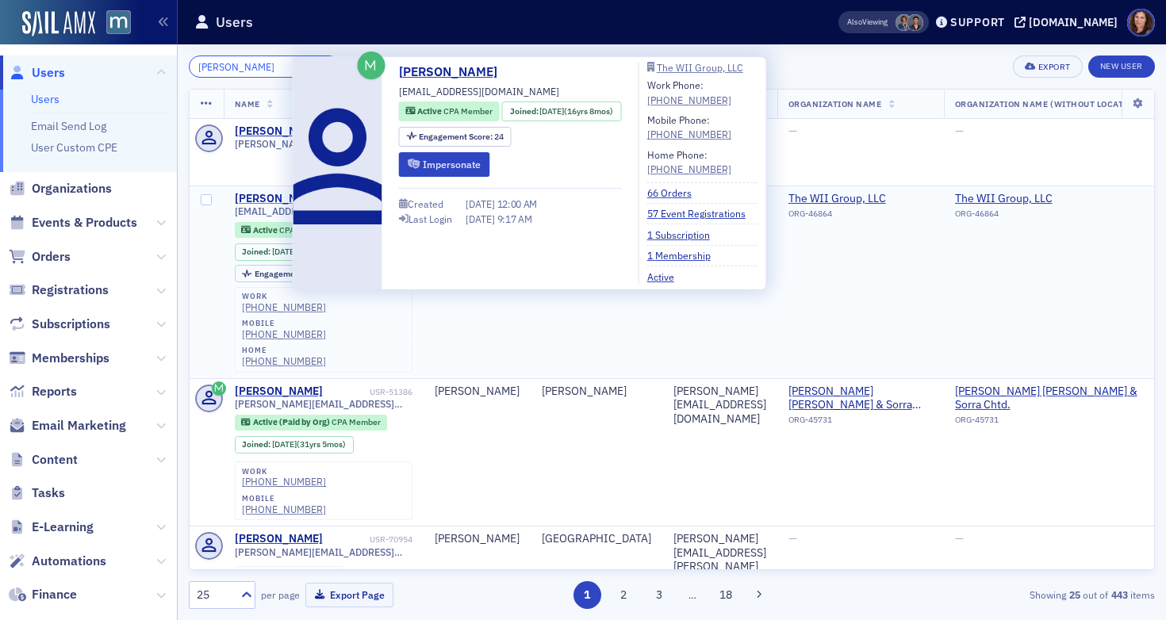
type input "[PERSON_NAME]"
click at [259, 192] on div "[PERSON_NAME]" at bounding box center [279, 199] width 88 height 14
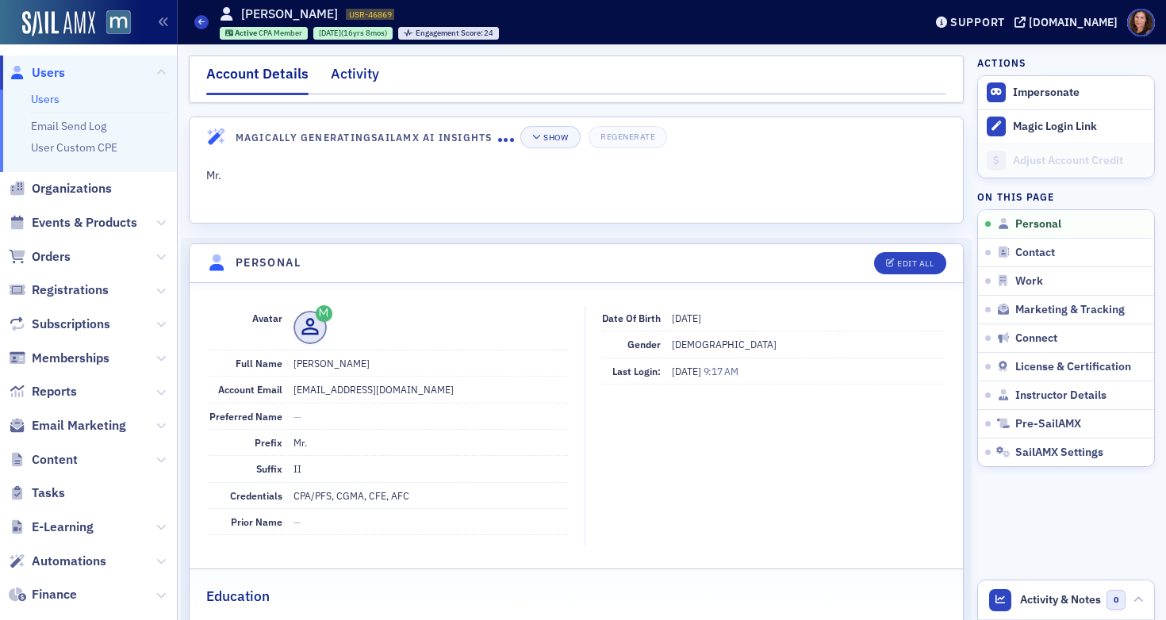
click at [348, 81] on div "Activity" at bounding box center [355, 77] width 48 height 29
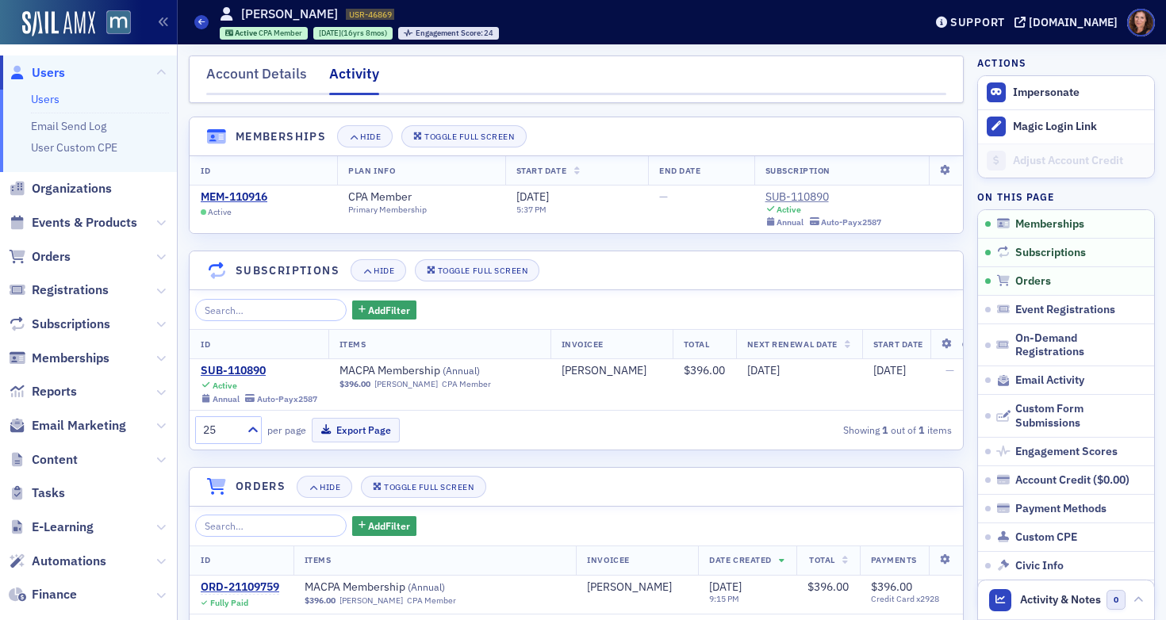
click at [47, 99] on link "Users" at bounding box center [45, 99] width 29 height 14
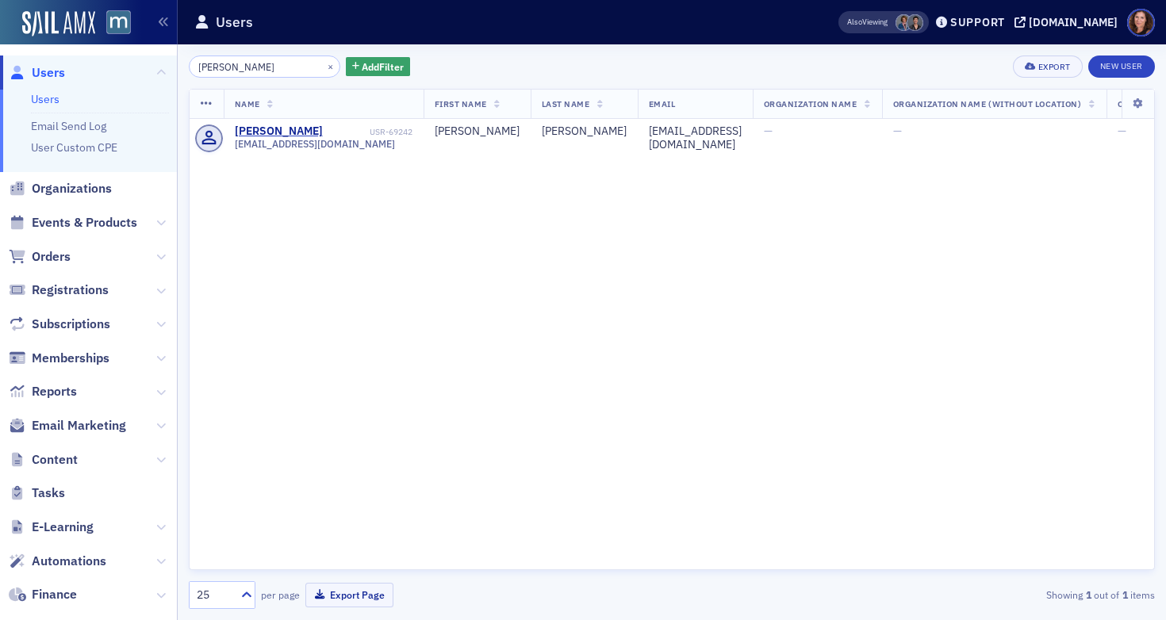
type input "[PERSON_NAME]"
